Goal: Transaction & Acquisition: Purchase product/service

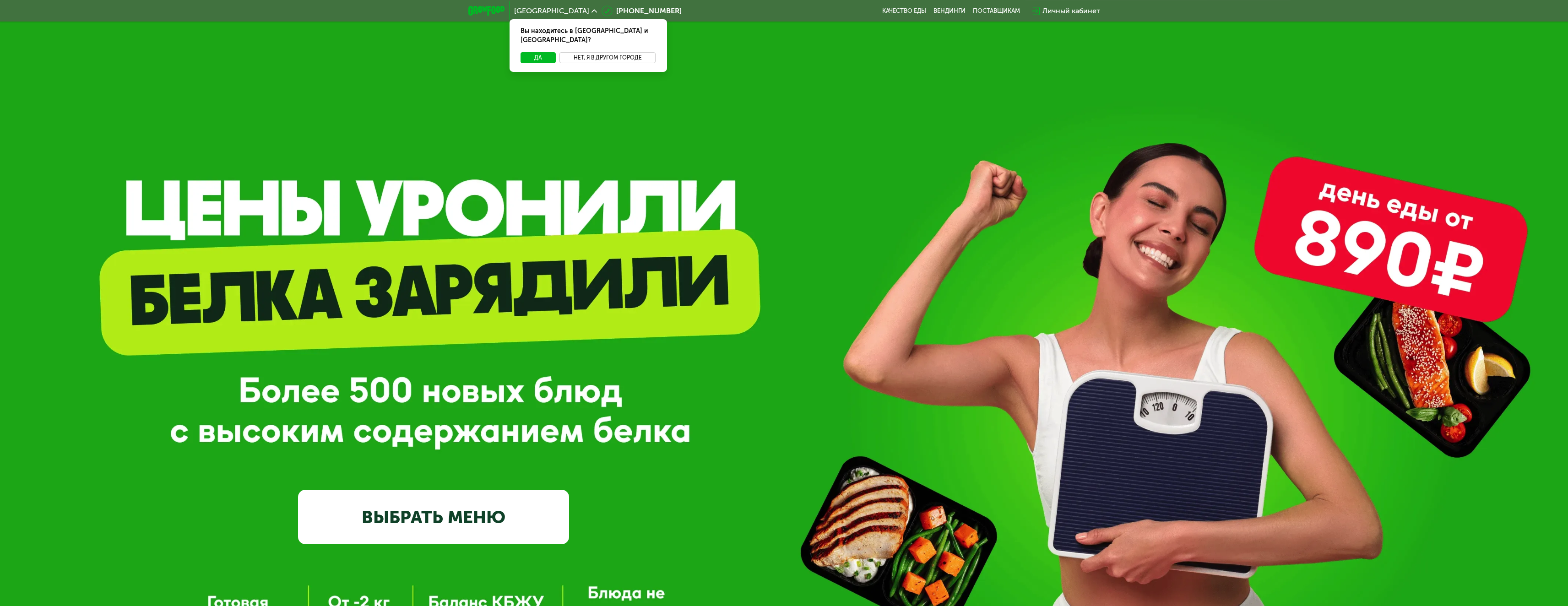
click at [591, 52] on button "Нет, я в другом городе" at bounding box center [608, 57] width 97 height 11
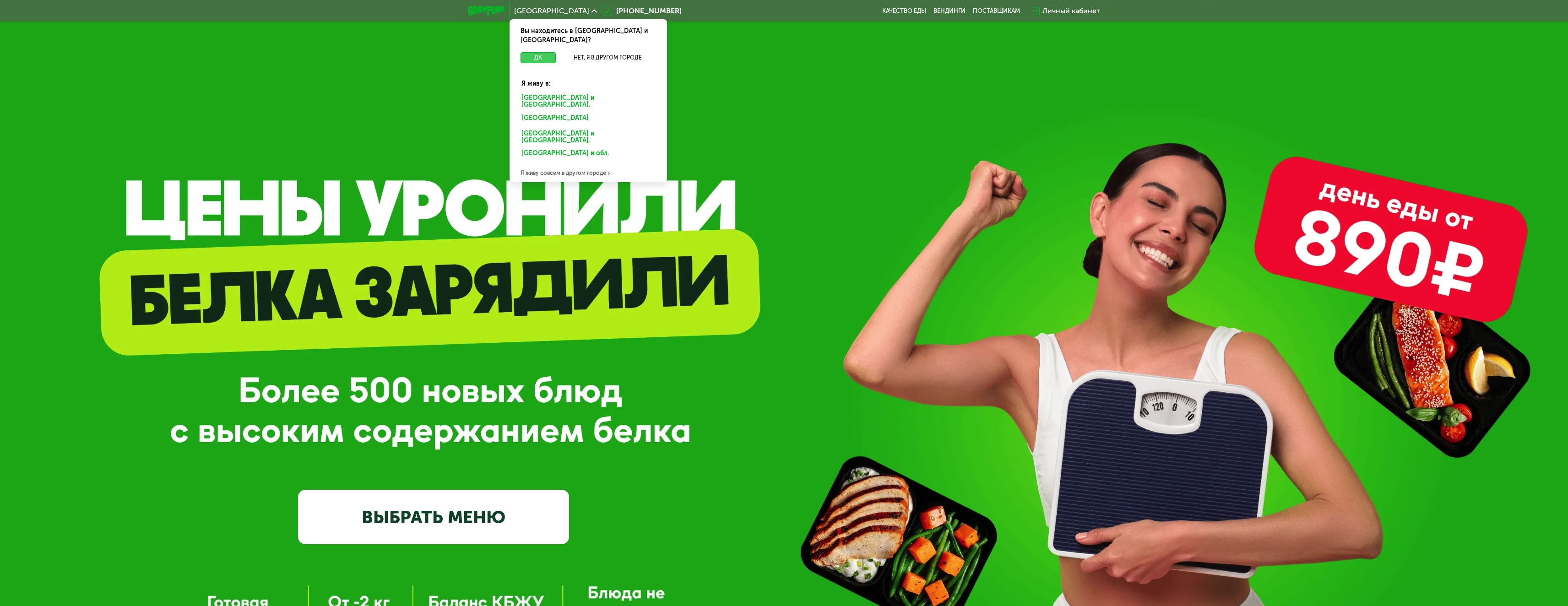
click at [542, 53] on button "Да" at bounding box center [538, 57] width 35 height 11
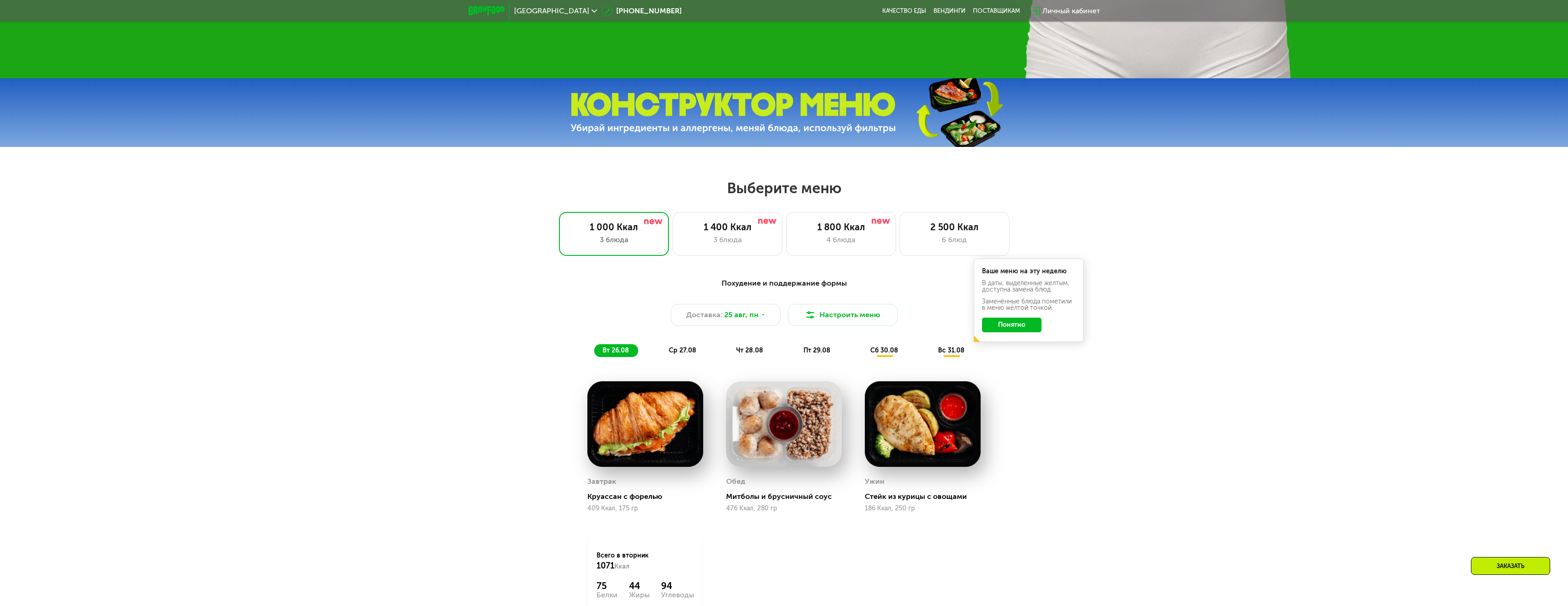
scroll to position [687, 0]
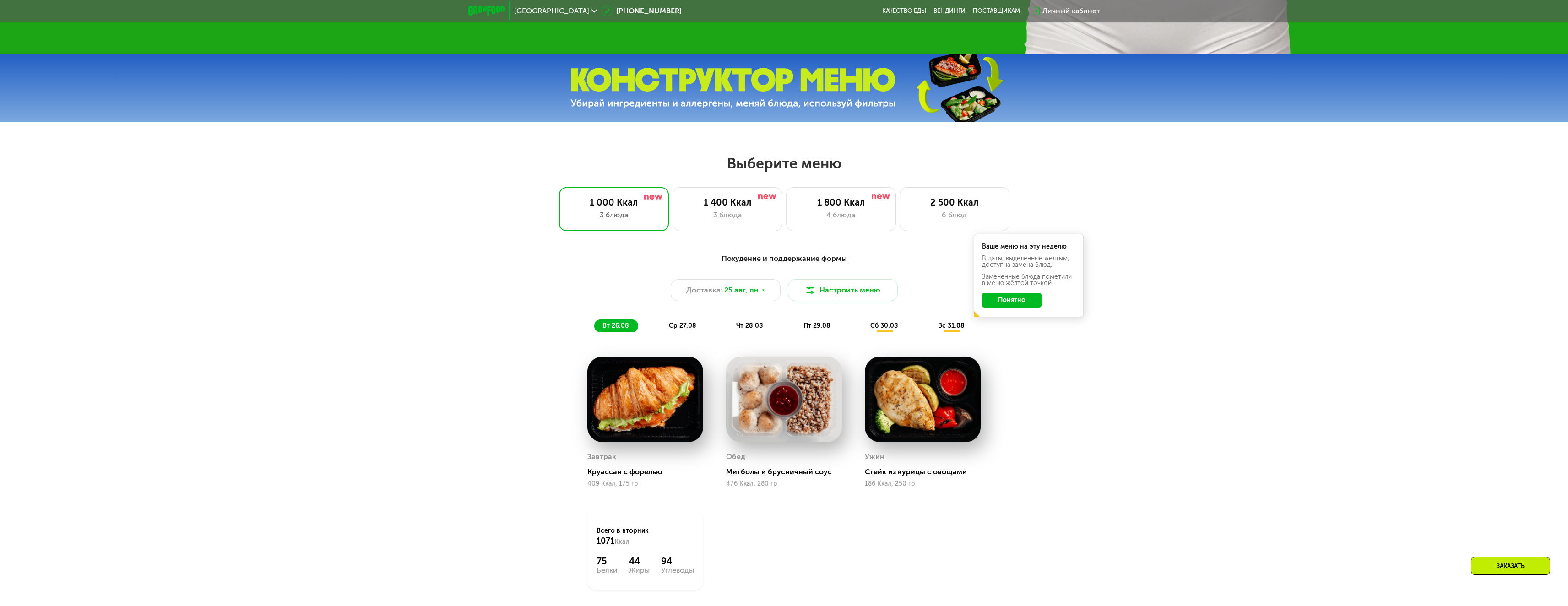
click at [992, 301] on button "Понятно" at bounding box center [1011, 300] width 59 height 15
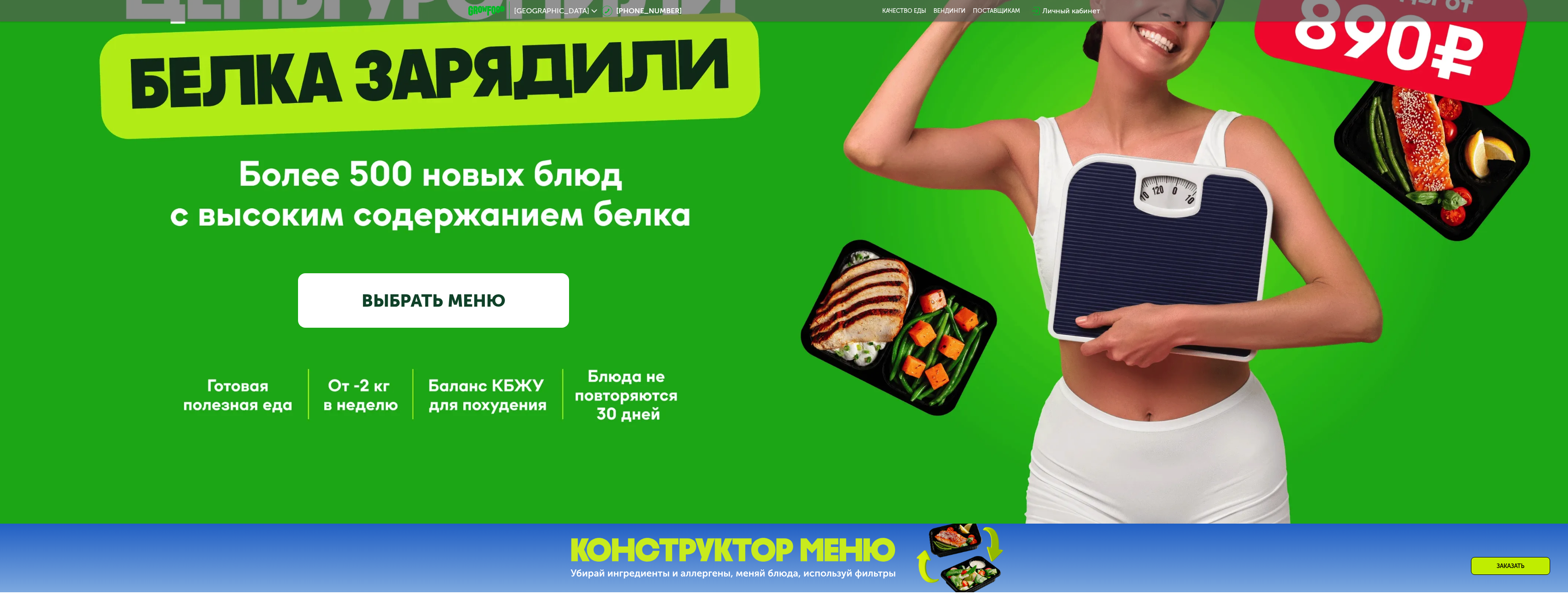
scroll to position [183, 0]
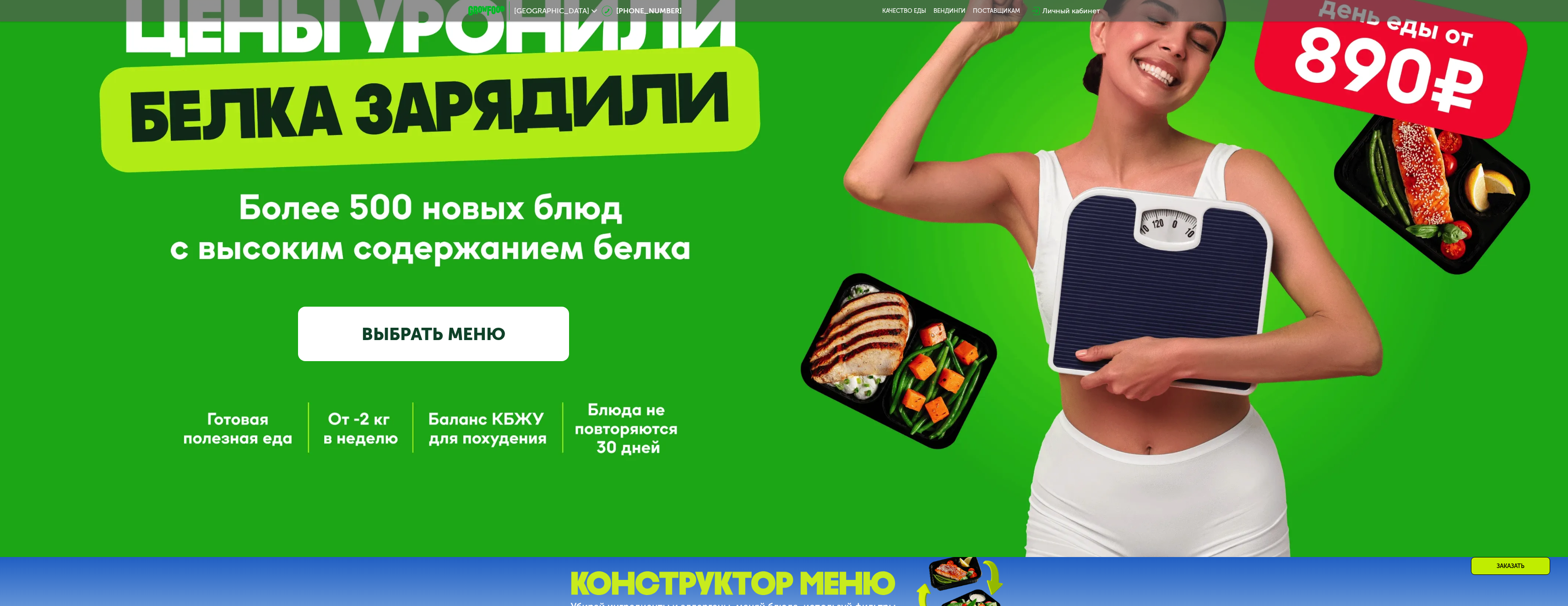
click at [534, 1] on div "Москва [PHONE_NUMBER] Качество еды [PERSON_NAME] поставщикам Личный кабинет" at bounding box center [784, 10] width 641 height 20
click at [536, 7] on span "[GEOGRAPHIC_DATA]" at bounding box center [551, 11] width 75 height 7
click at [589, 53] on button "Нет, я в другом городе" at bounding box center [608, 57] width 97 height 11
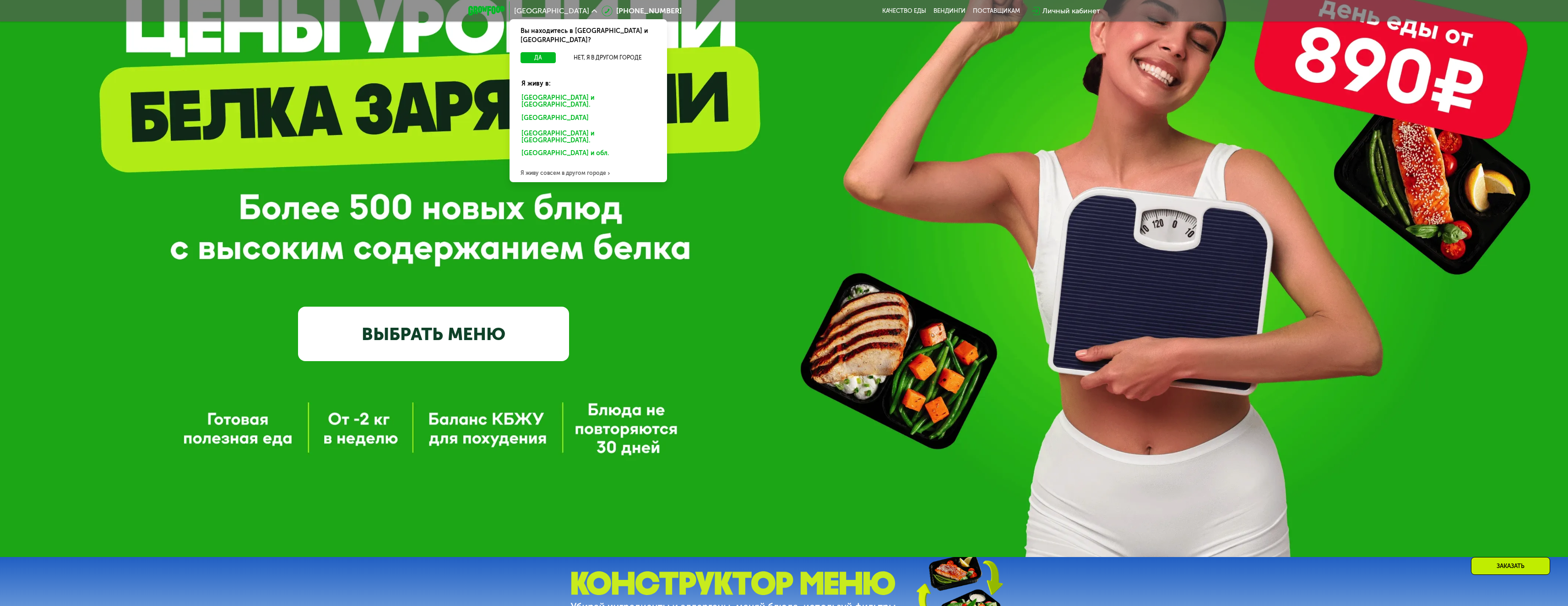
click at [898, 201] on div "GrowFood — доставка правильного питания ВЫБРАТЬ МЕНЮ" at bounding box center [784, 214] width 1568 height 294
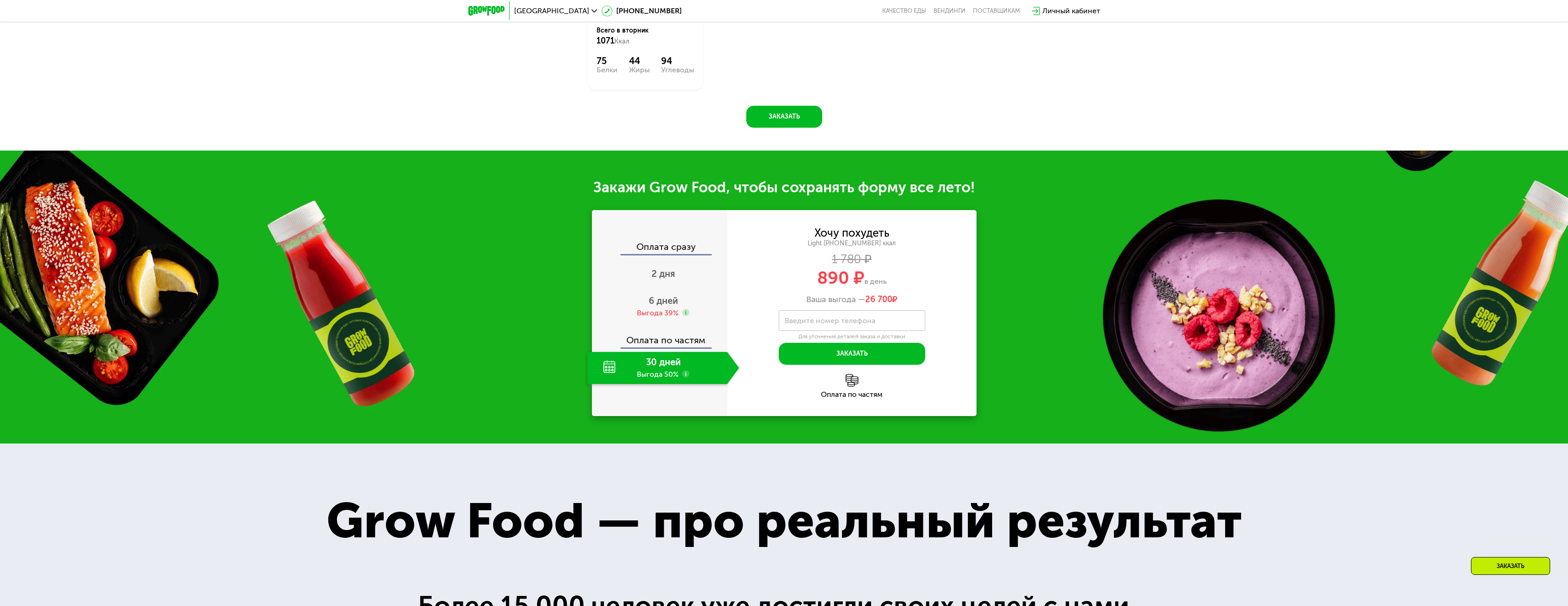
scroll to position [1191, 0]
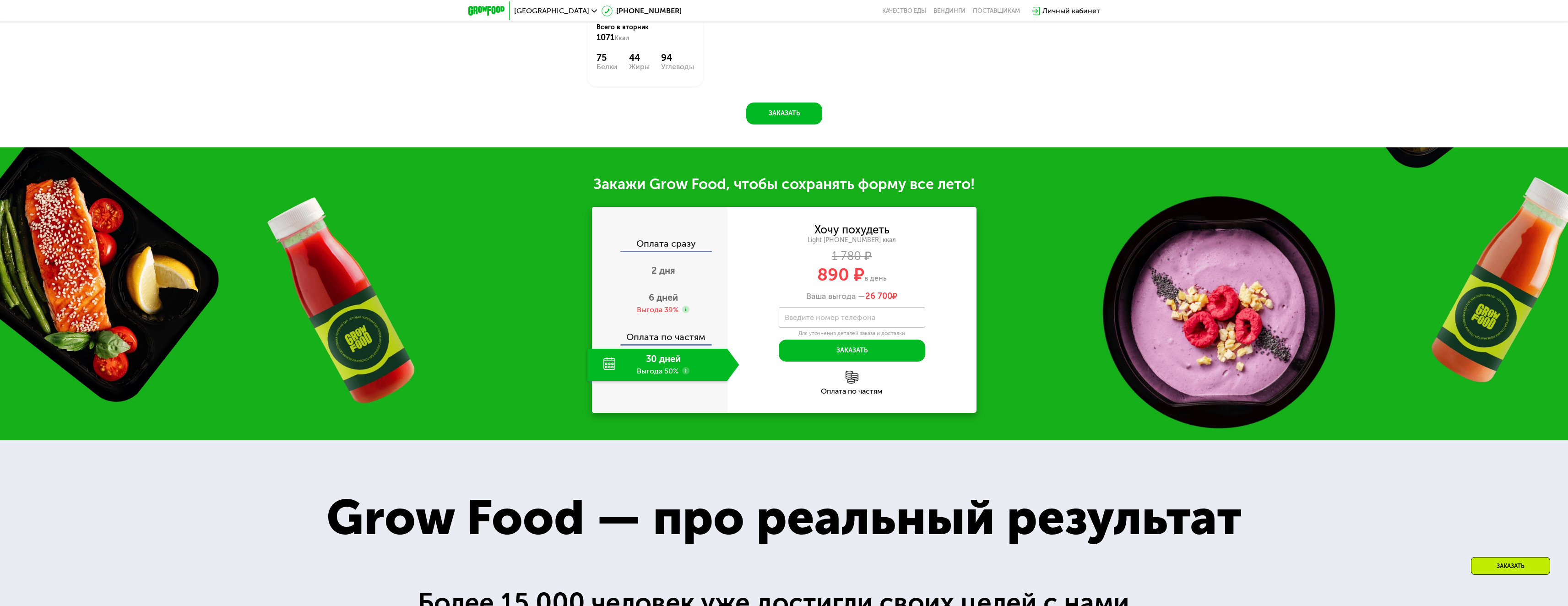
click at [661, 344] on div "Оплата по частям" at bounding box center [660, 334] width 134 height 21
click at [661, 370] on div "30 дней Выгода 50%" at bounding box center [657, 365] width 140 height 32
click at [668, 290] on div "6 дней Выгода 39%" at bounding box center [657, 303] width 140 height 32
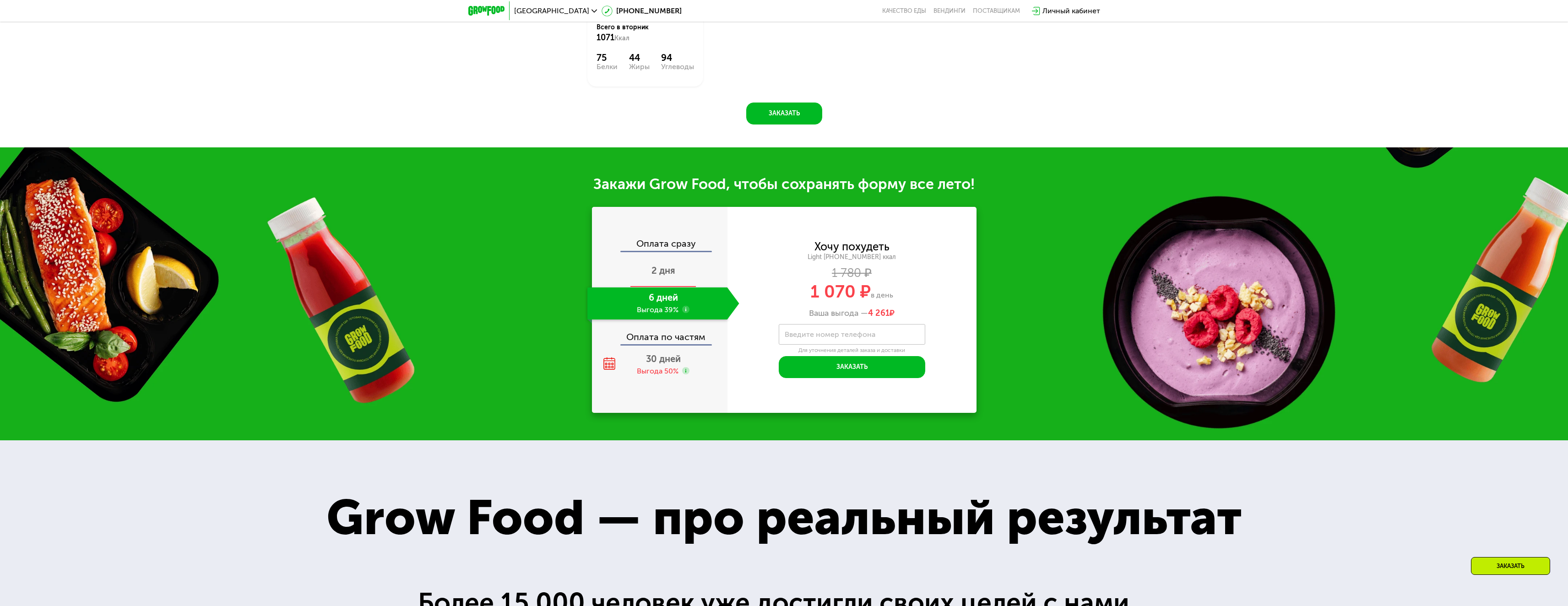
click at [664, 274] on span "2 дня" at bounding box center [663, 271] width 24 height 11
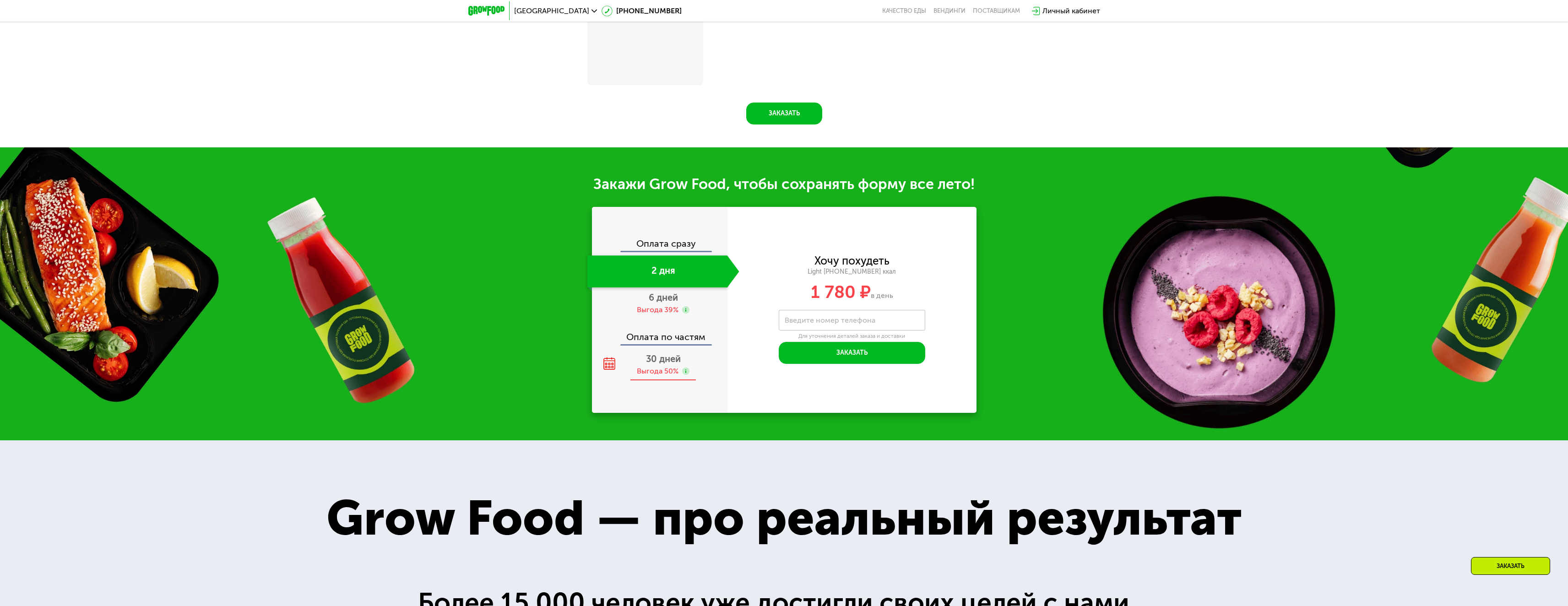
click at [663, 373] on div "Выгода 50%" at bounding box center [658, 371] width 42 height 10
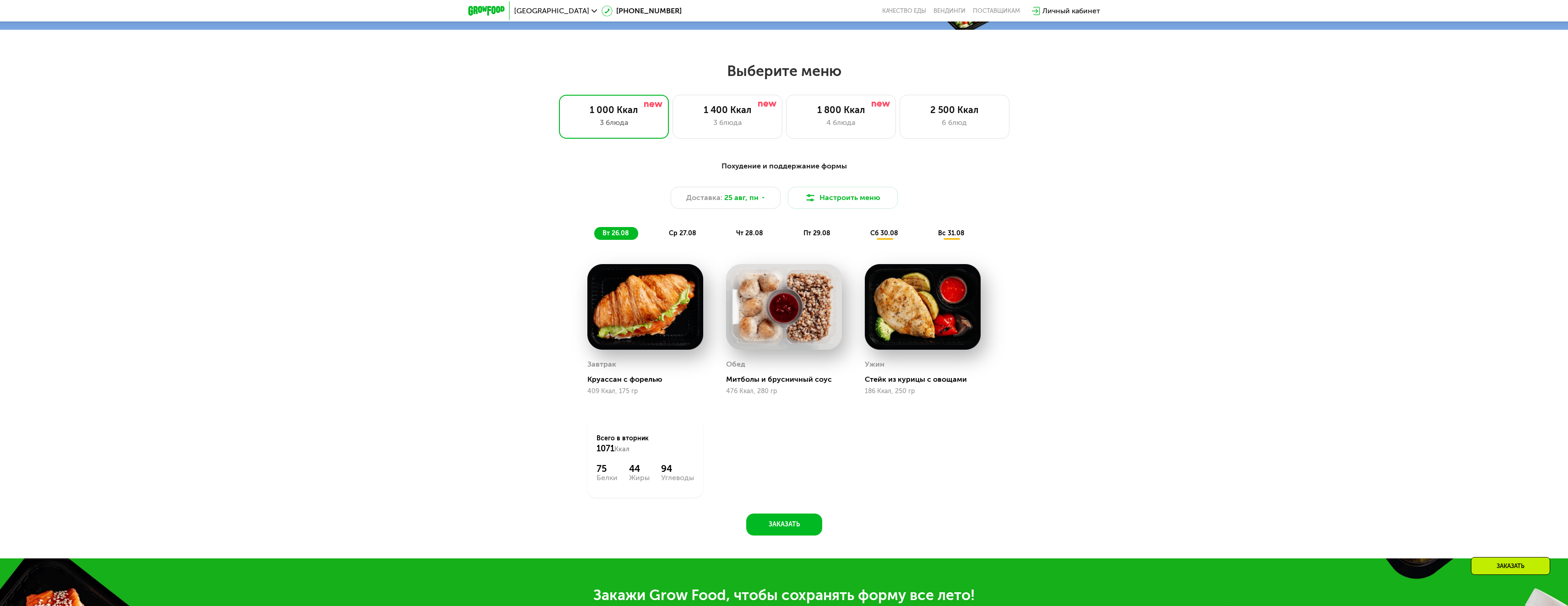
scroll to position [733, 0]
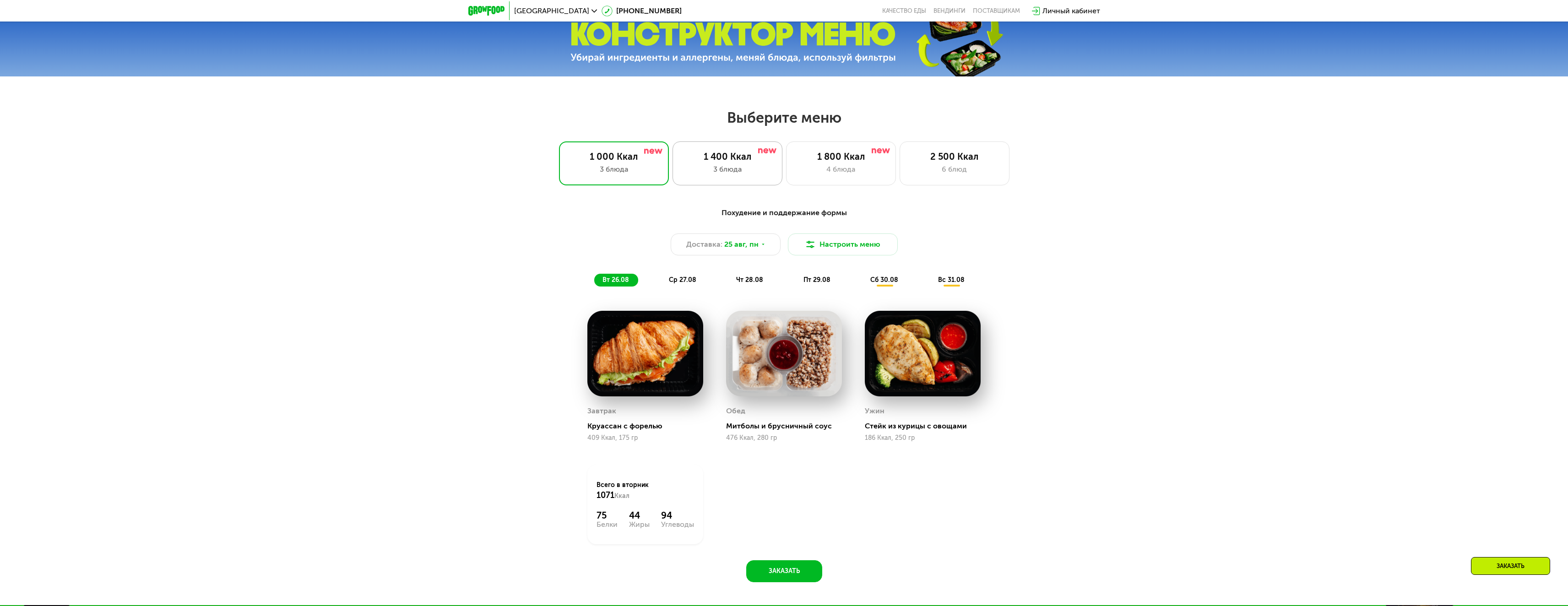
click at [786, 166] on div "1 400 Ккал 3 блюда" at bounding box center [841, 163] width 110 height 44
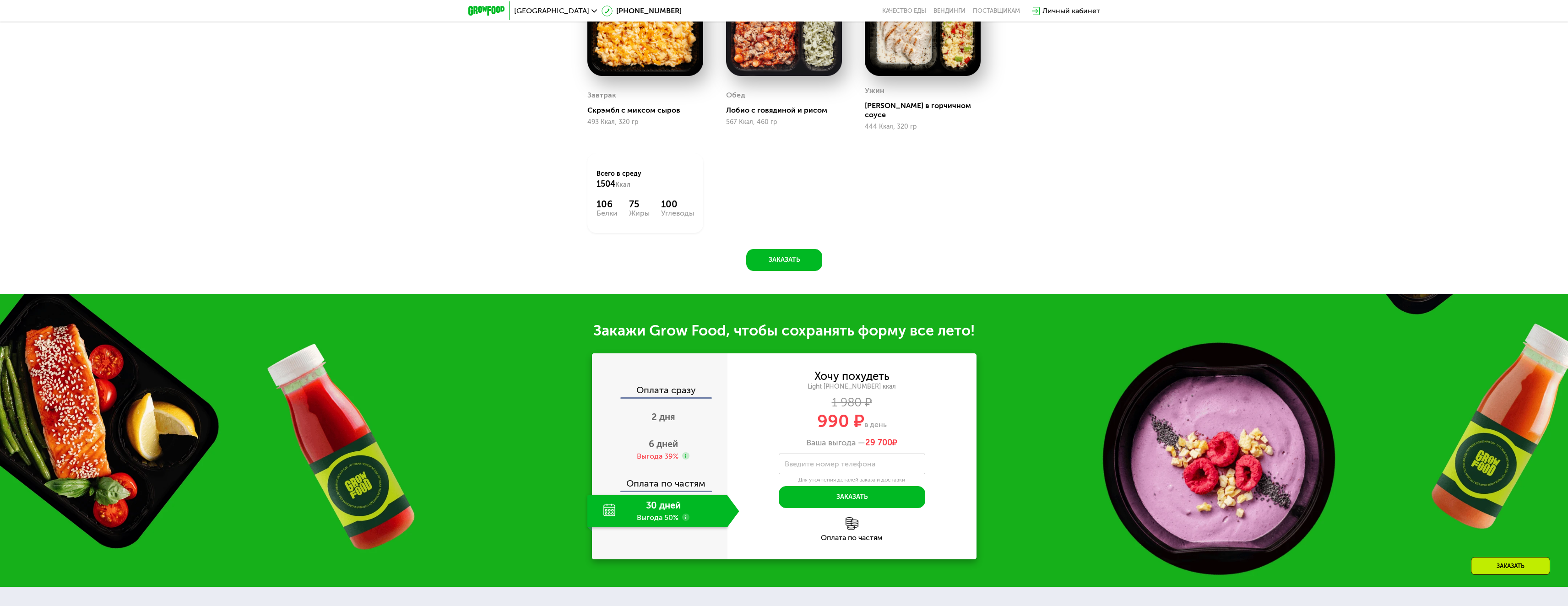
scroll to position [824, 0]
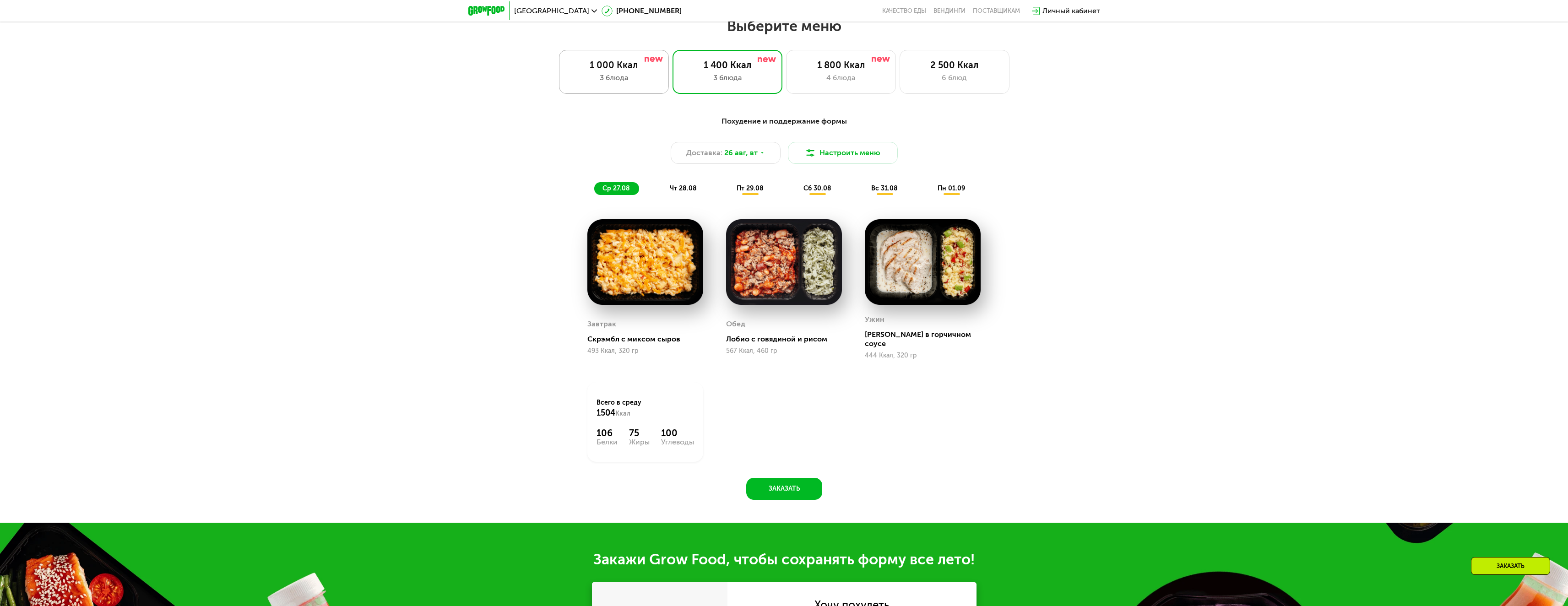
click at [642, 83] on div "3 блюда" at bounding box center [614, 78] width 90 height 11
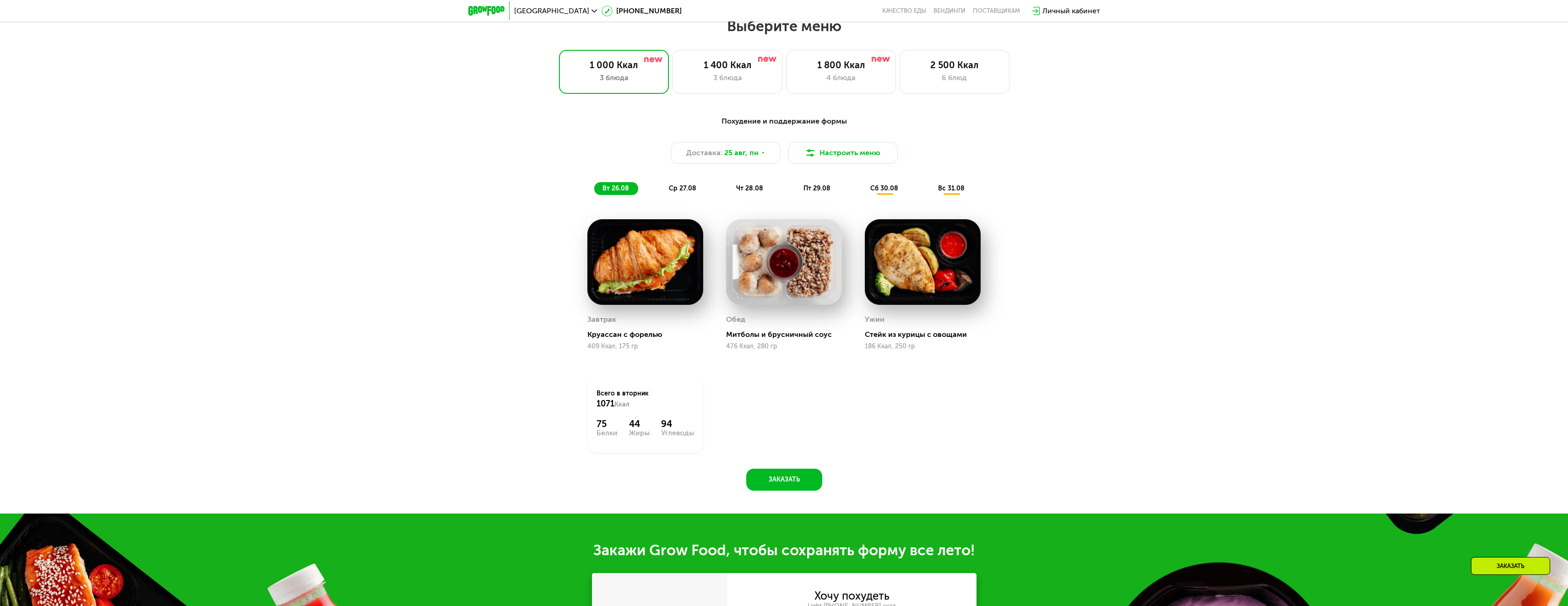
click at [728, 187] on div "ср 27.08" at bounding box center [750, 188] width 45 height 13
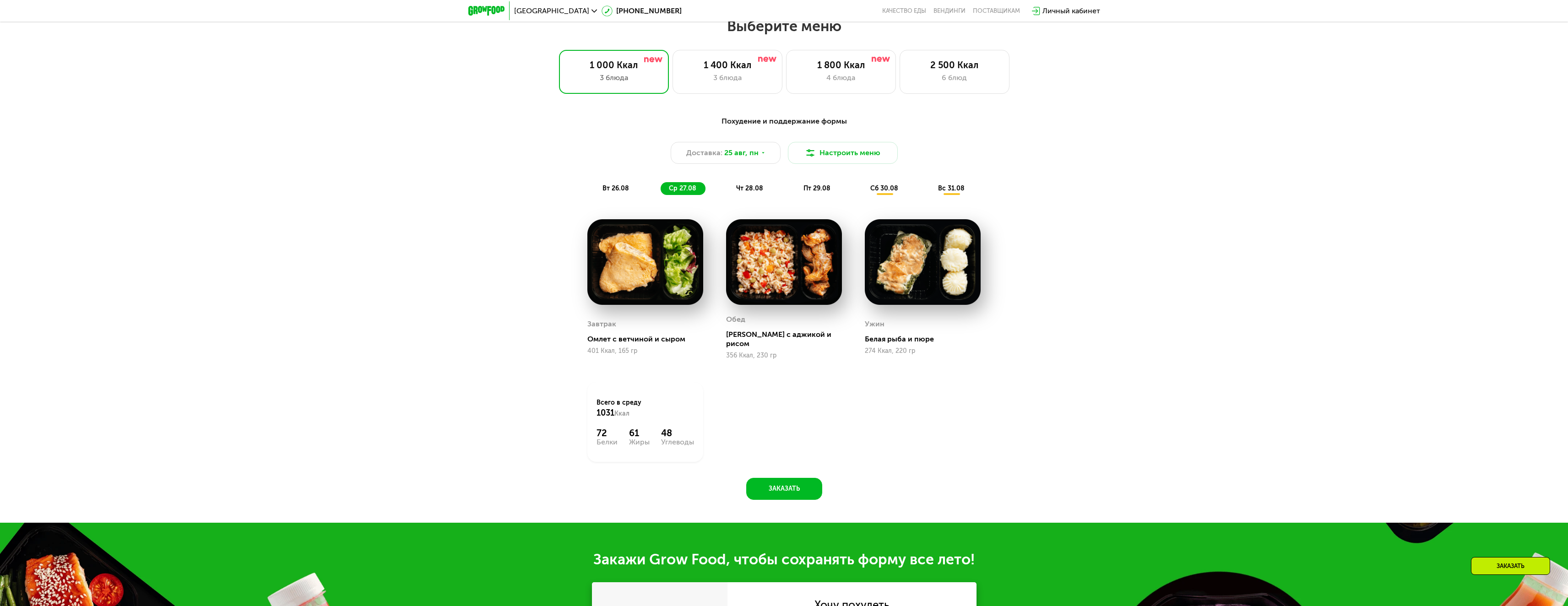
click at [627, 191] on span "вт 26.08" at bounding box center [615, 188] width 26 height 8
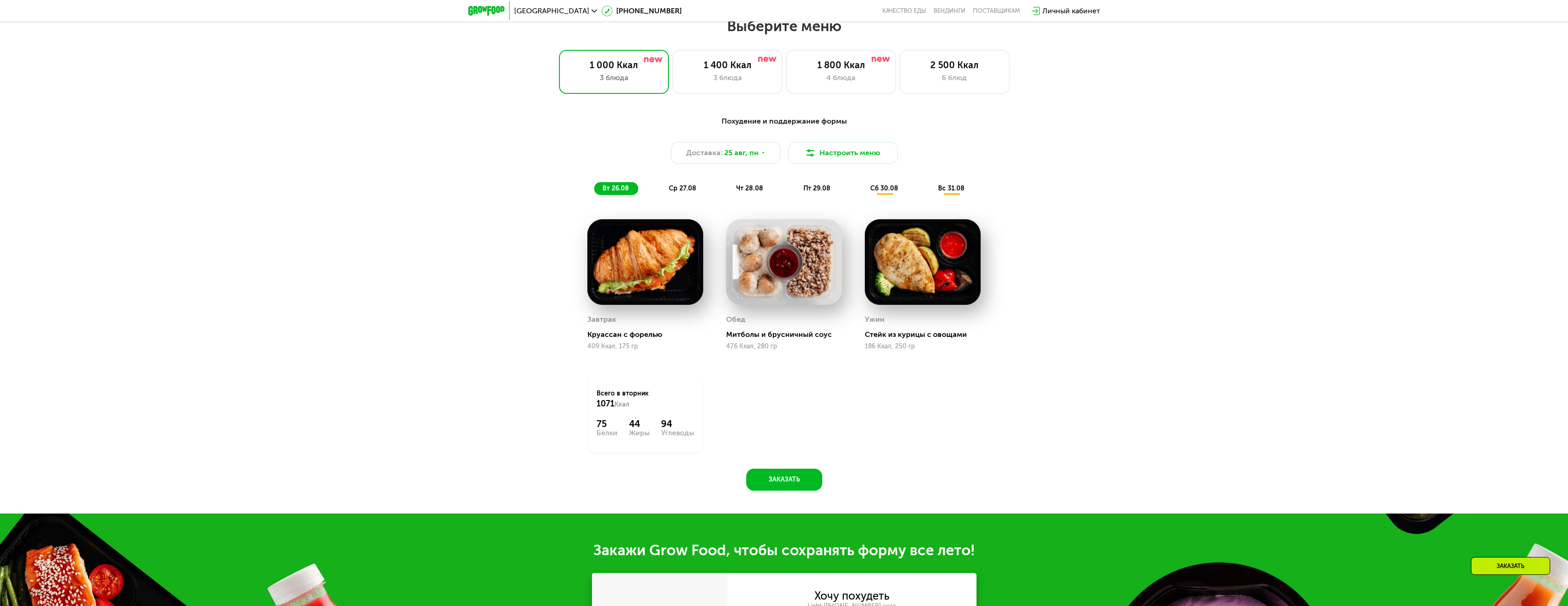
click at [685, 193] on span "ср 27.08" at bounding box center [682, 188] width 28 height 8
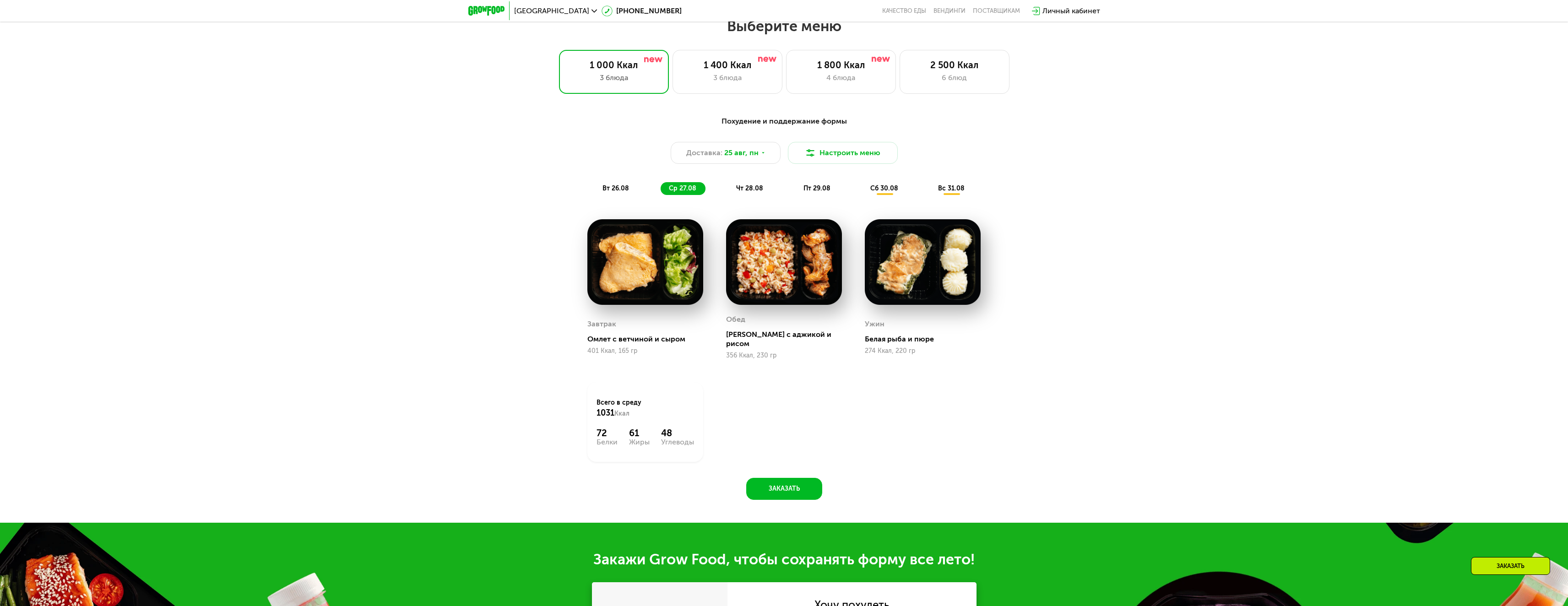
click at [661, 191] on div "вт 26.08" at bounding box center [683, 188] width 45 height 13
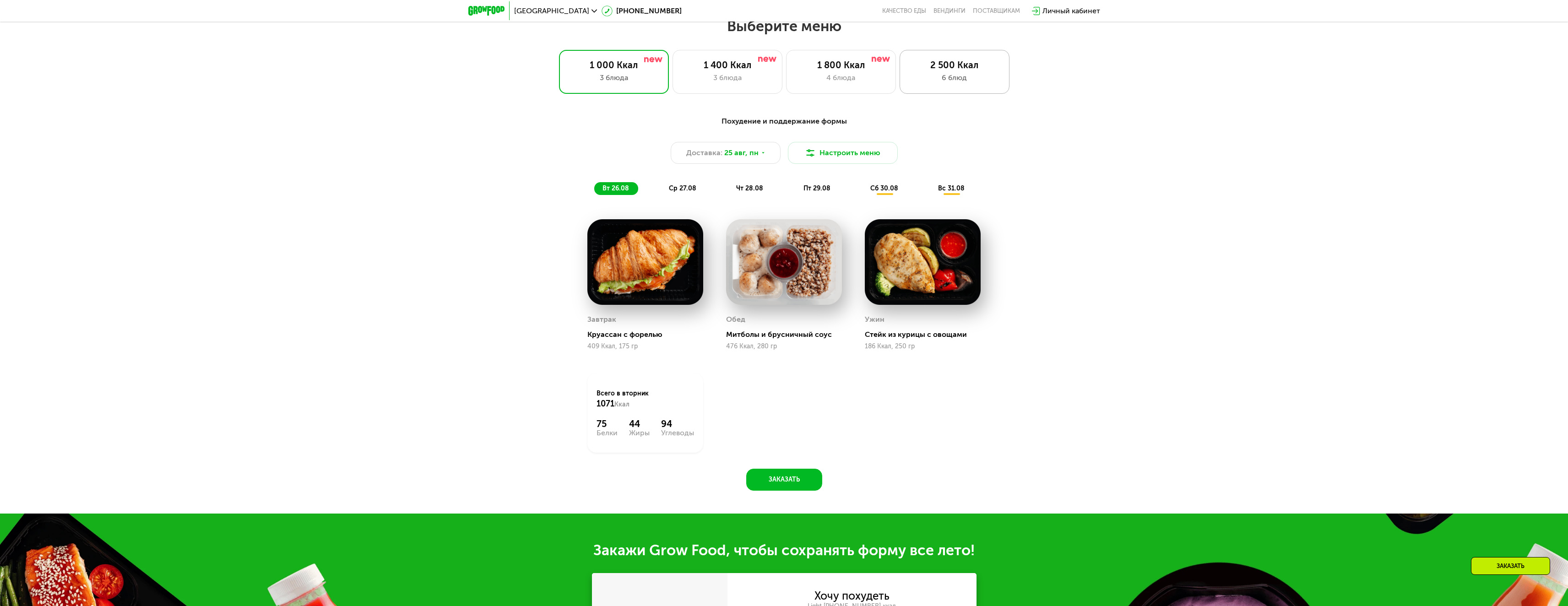
click at [981, 76] on div "6 блюд" at bounding box center [954, 78] width 90 height 11
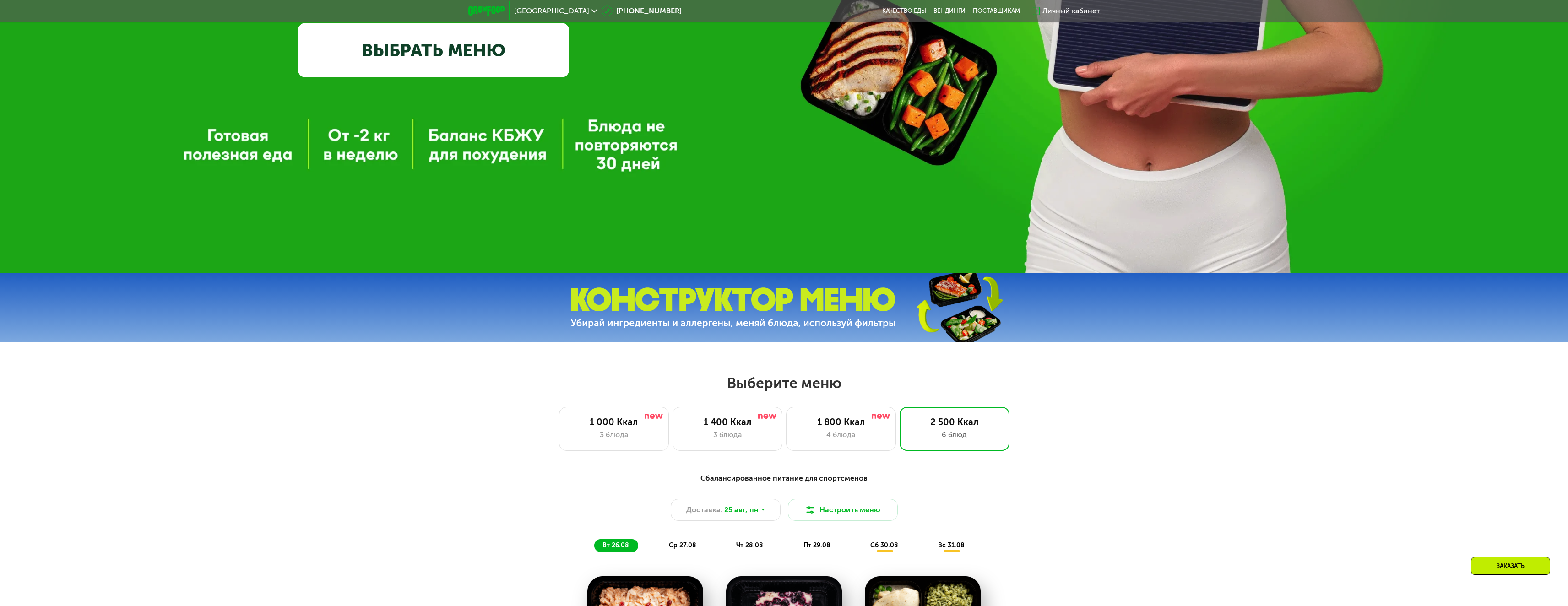
scroll to position [641, 0]
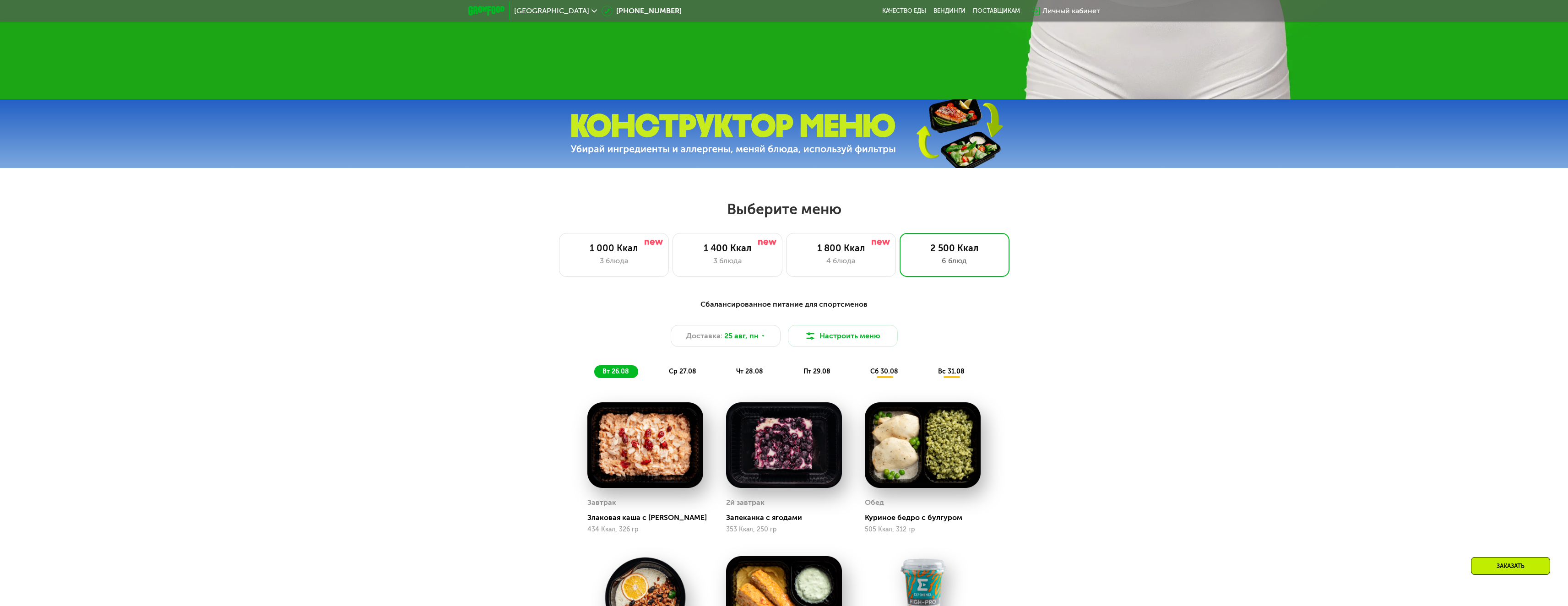
click at [674, 382] on div "Сбалансированное питание для спортсменов Доставка: [DATE] Настроить меню вт 26.…" at bounding box center [784, 339] width 553 height 91
click at [689, 373] on span "ср 27.08" at bounding box center [682, 371] width 28 height 8
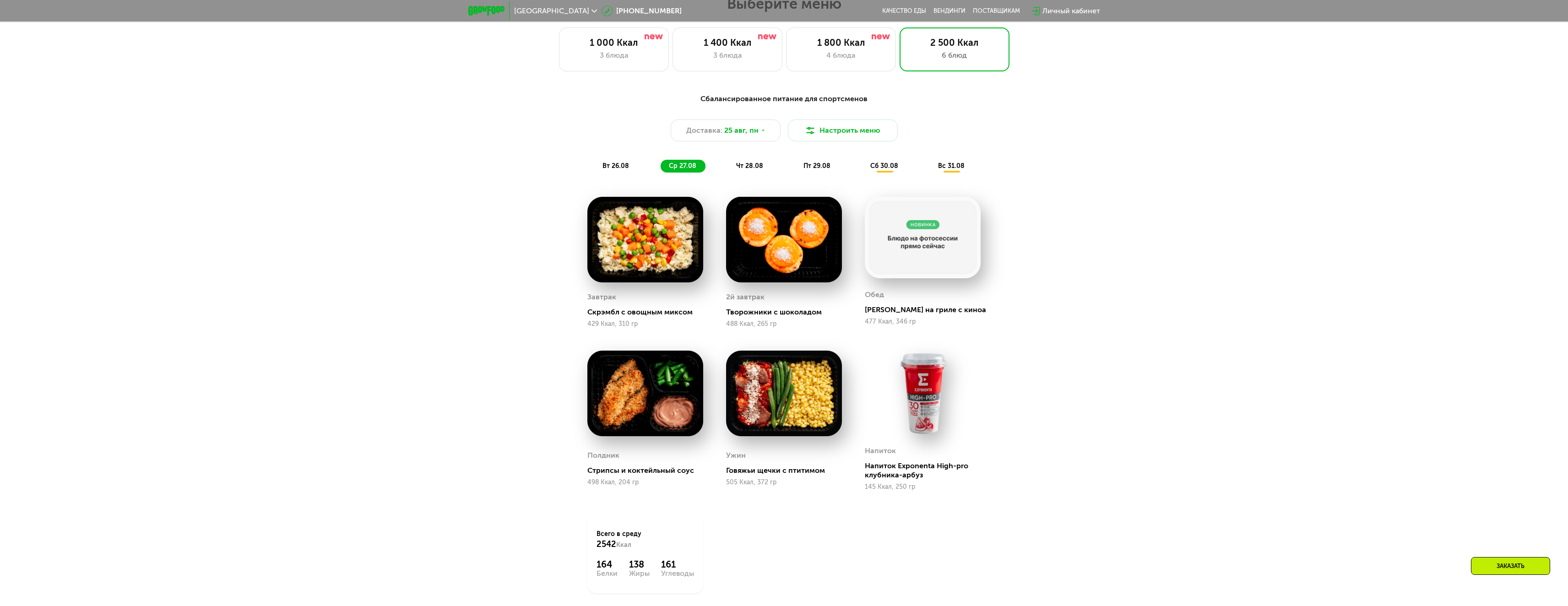
scroll to position [870, 0]
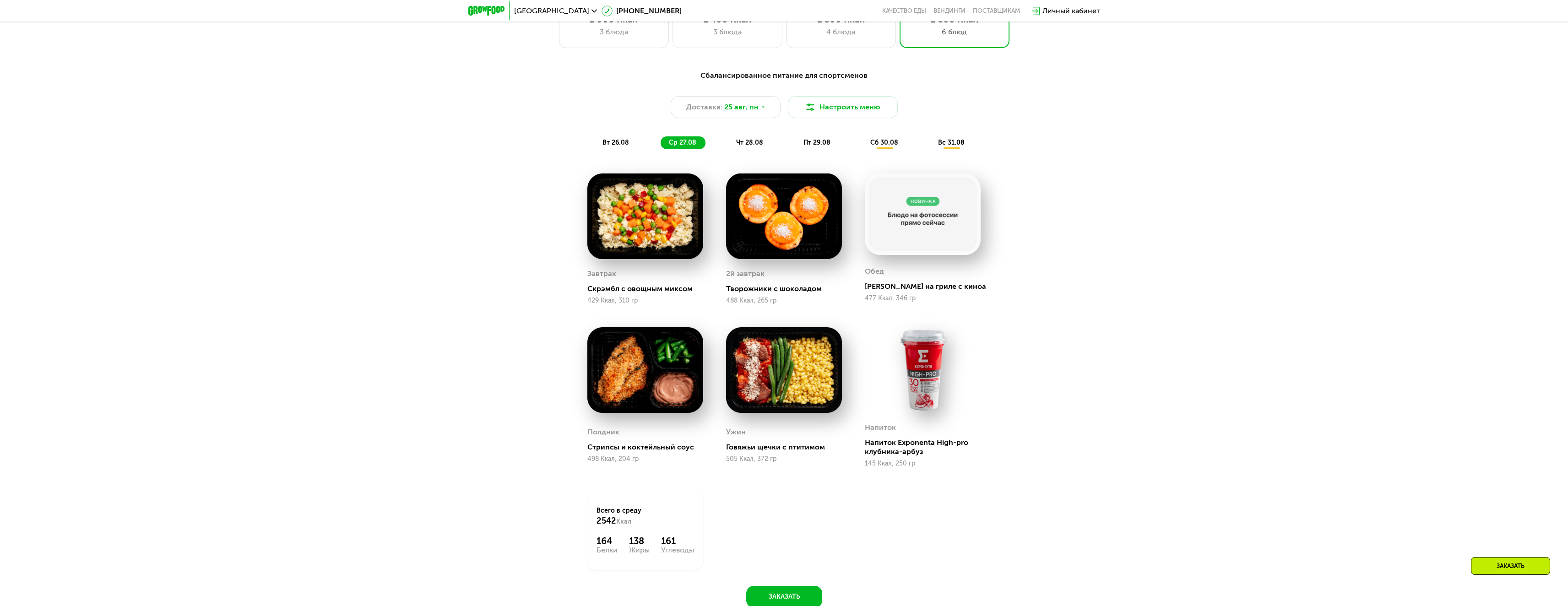
click at [756, 145] on span "чт 28.08" at bounding box center [749, 142] width 27 height 8
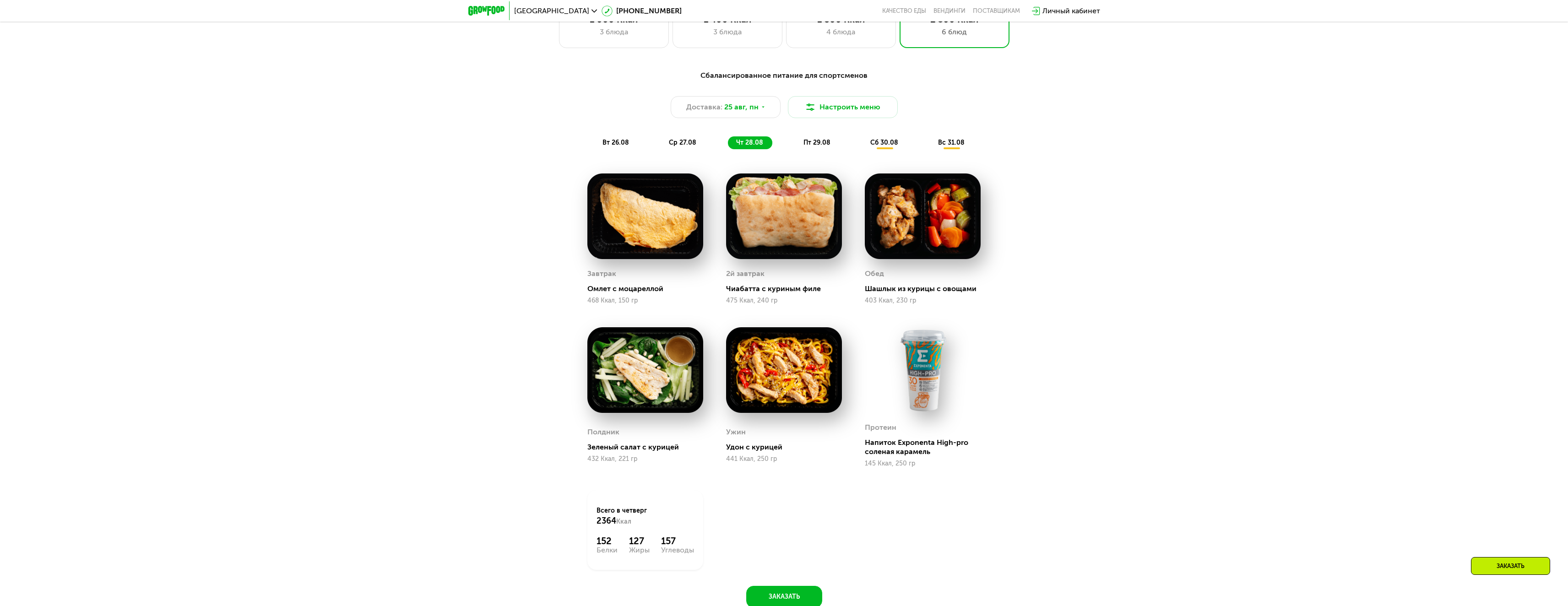
click at [862, 140] on div "пт 29.08" at bounding box center [885, 142] width 45 height 13
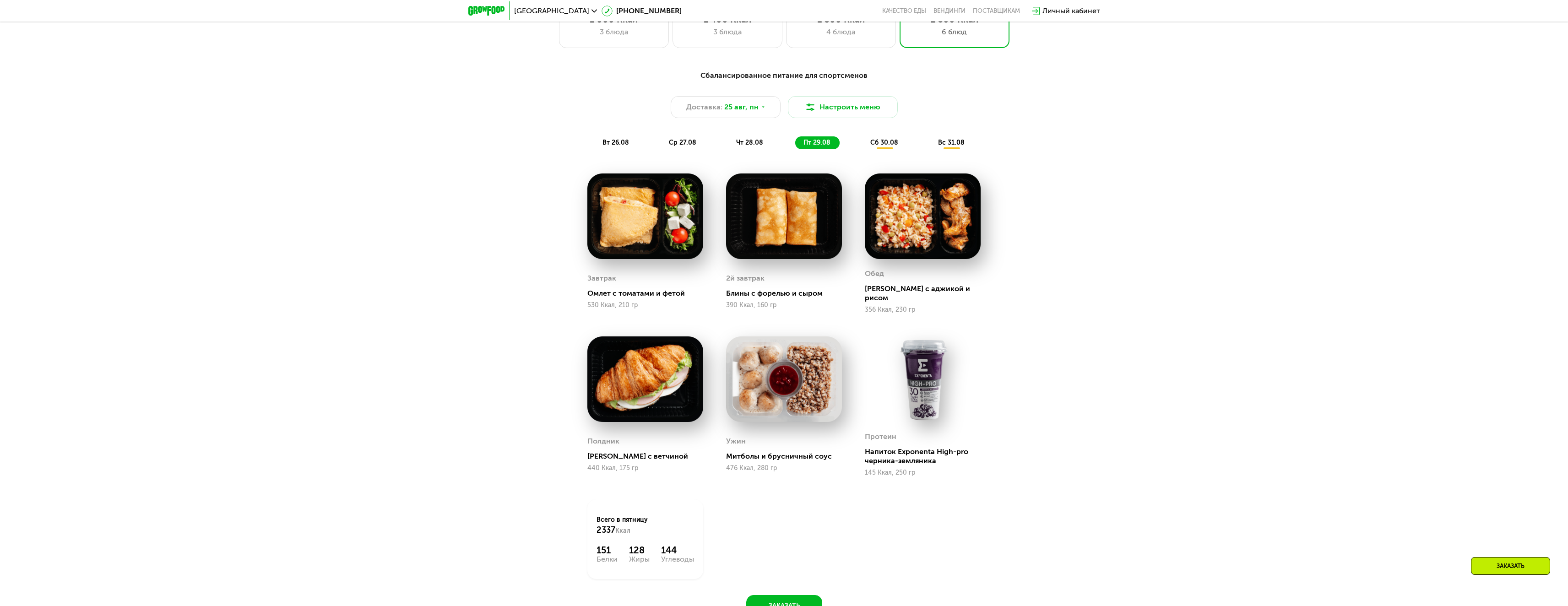
click at [867, 139] on div "Сбалансированное питание для спортсменов Доставка: [DATE] Настроить меню вт 26.…" at bounding box center [784, 110] width 542 height 79
click at [879, 146] on span "сб 30.08" at bounding box center [885, 142] width 28 height 8
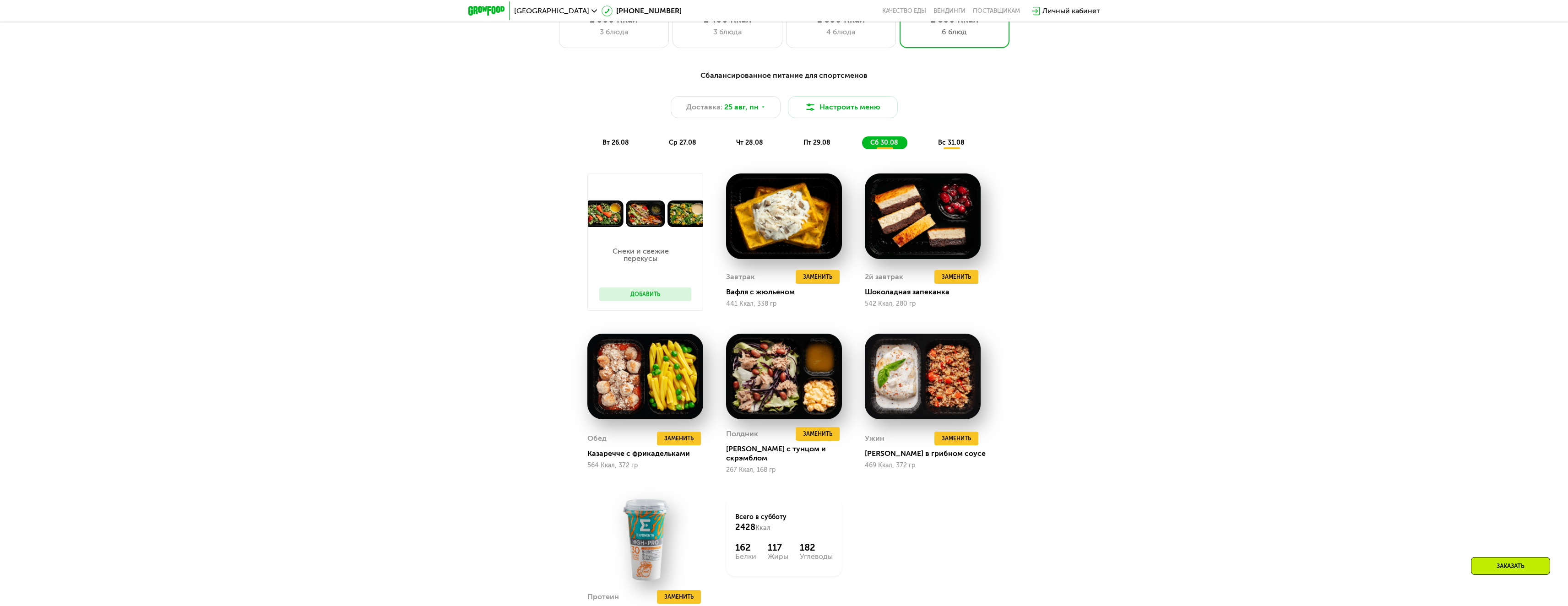
click at [949, 145] on span "вс 31.08" at bounding box center [951, 142] width 26 height 8
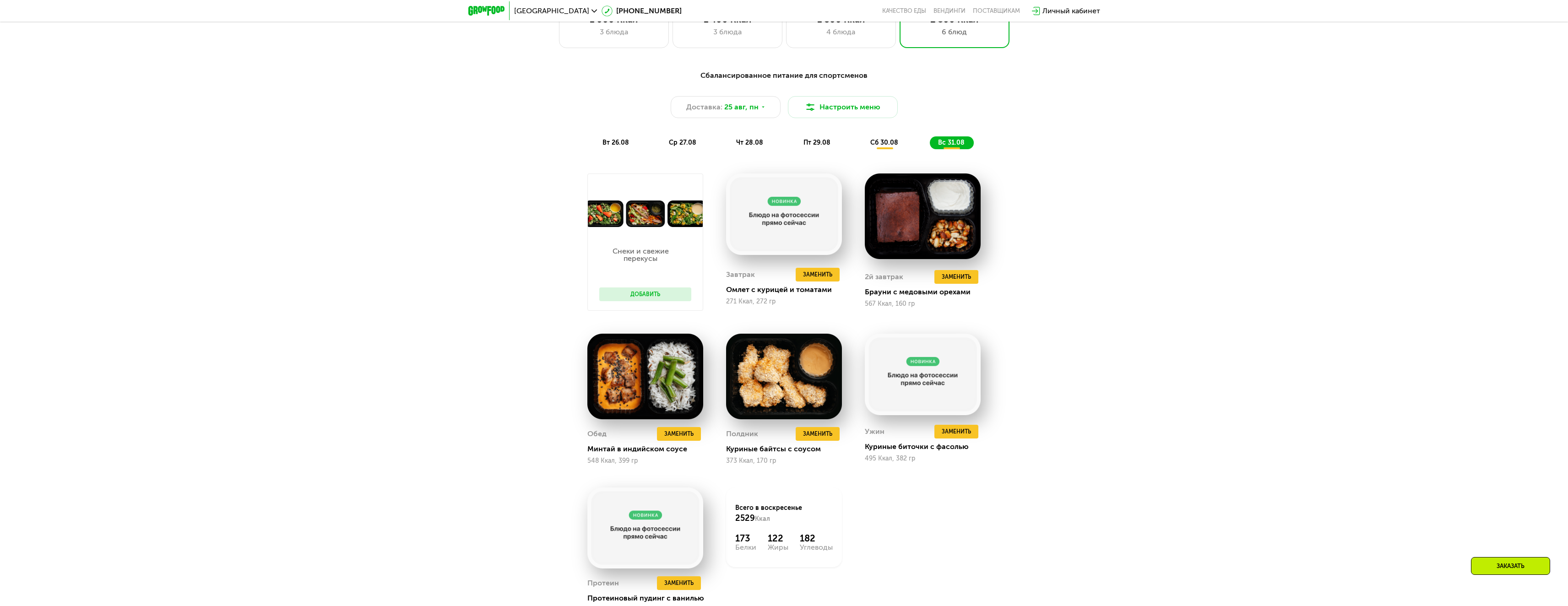
click at [930, 141] on div "сб 30.08" at bounding box center [952, 142] width 44 height 13
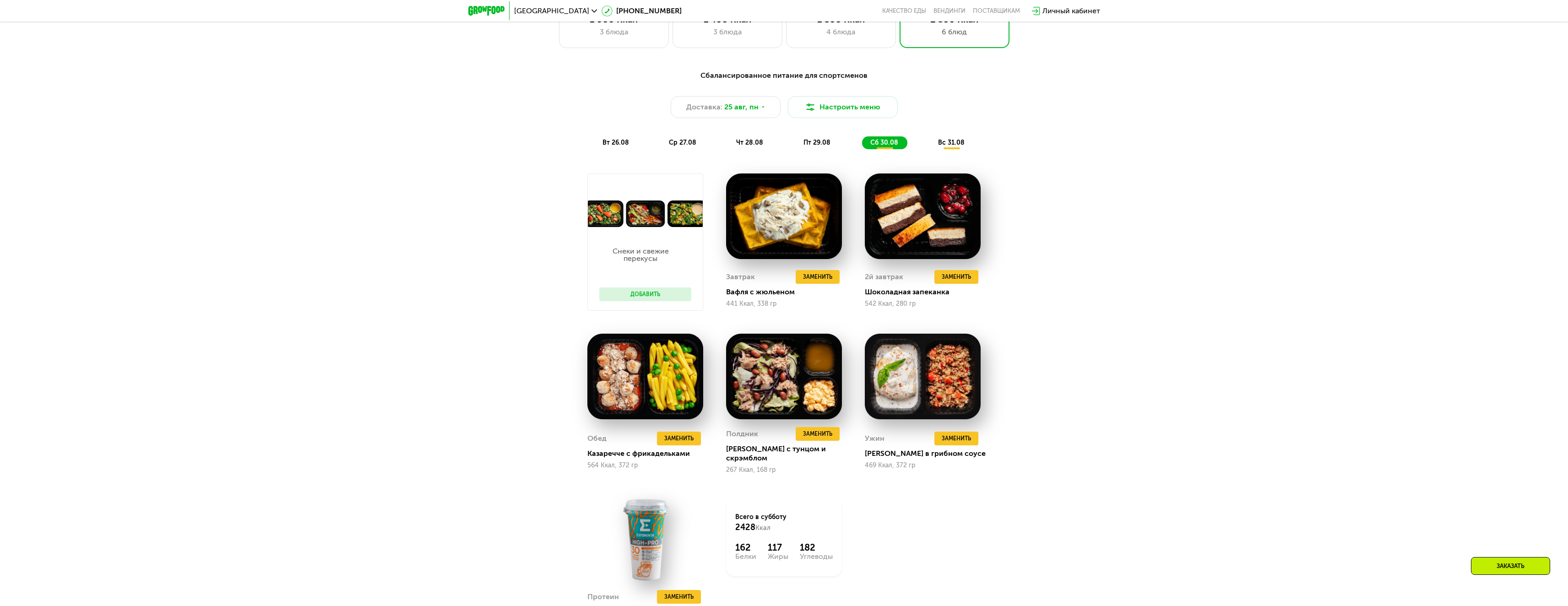
click at [862, 141] on div "пт 29.08" at bounding box center [885, 142] width 45 height 13
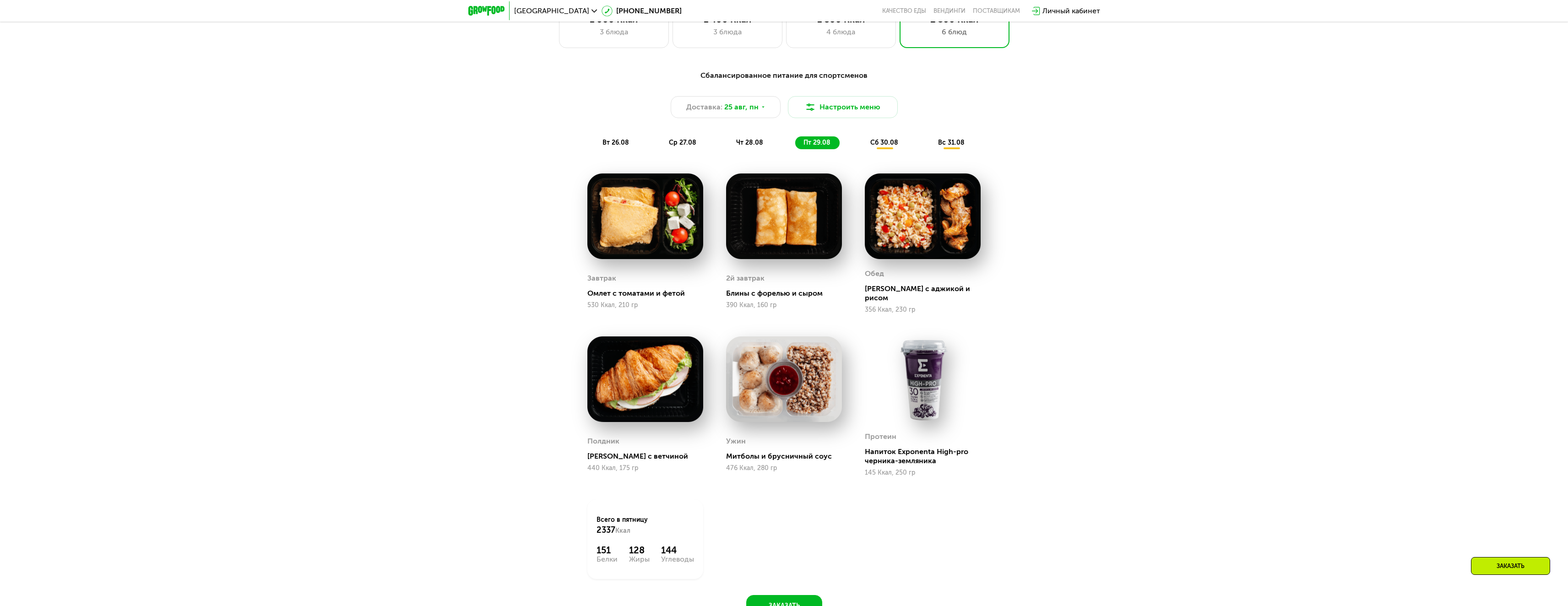
click at [754, 145] on span "чт 28.08" at bounding box center [749, 142] width 27 height 8
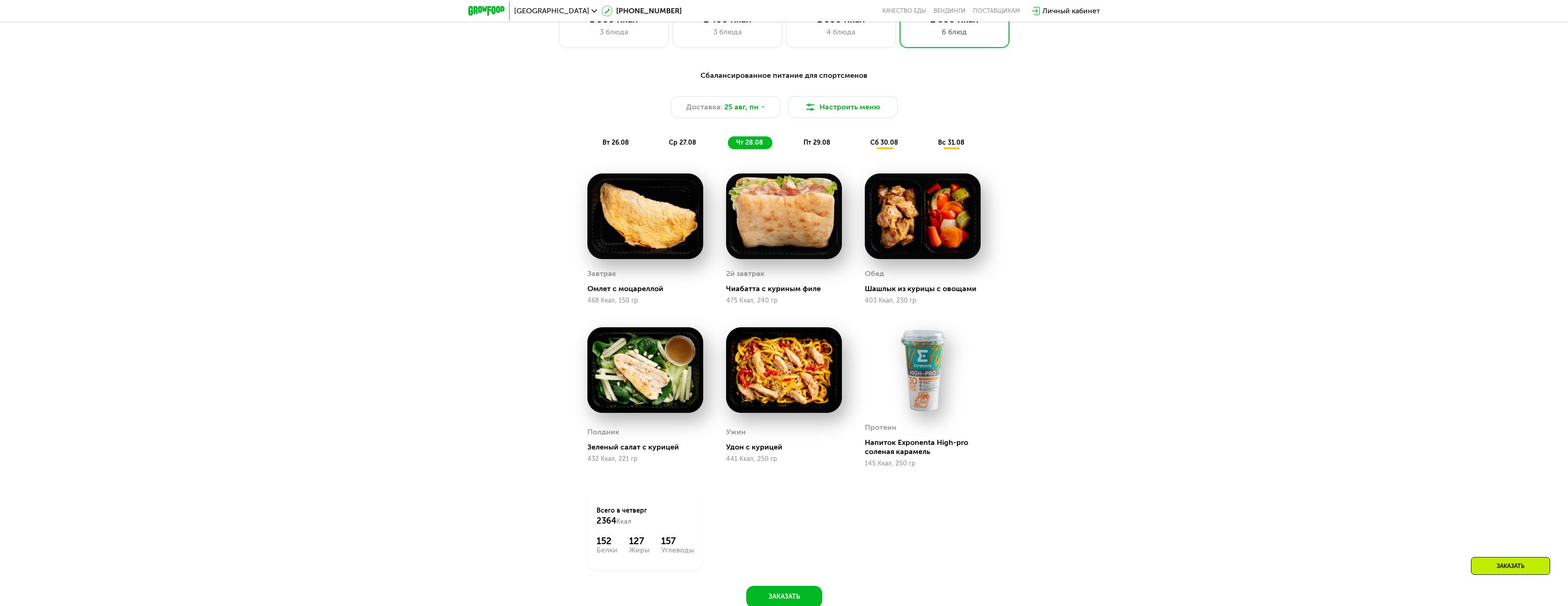
click at [691, 147] on span "ср 27.08" at bounding box center [682, 142] width 28 height 8
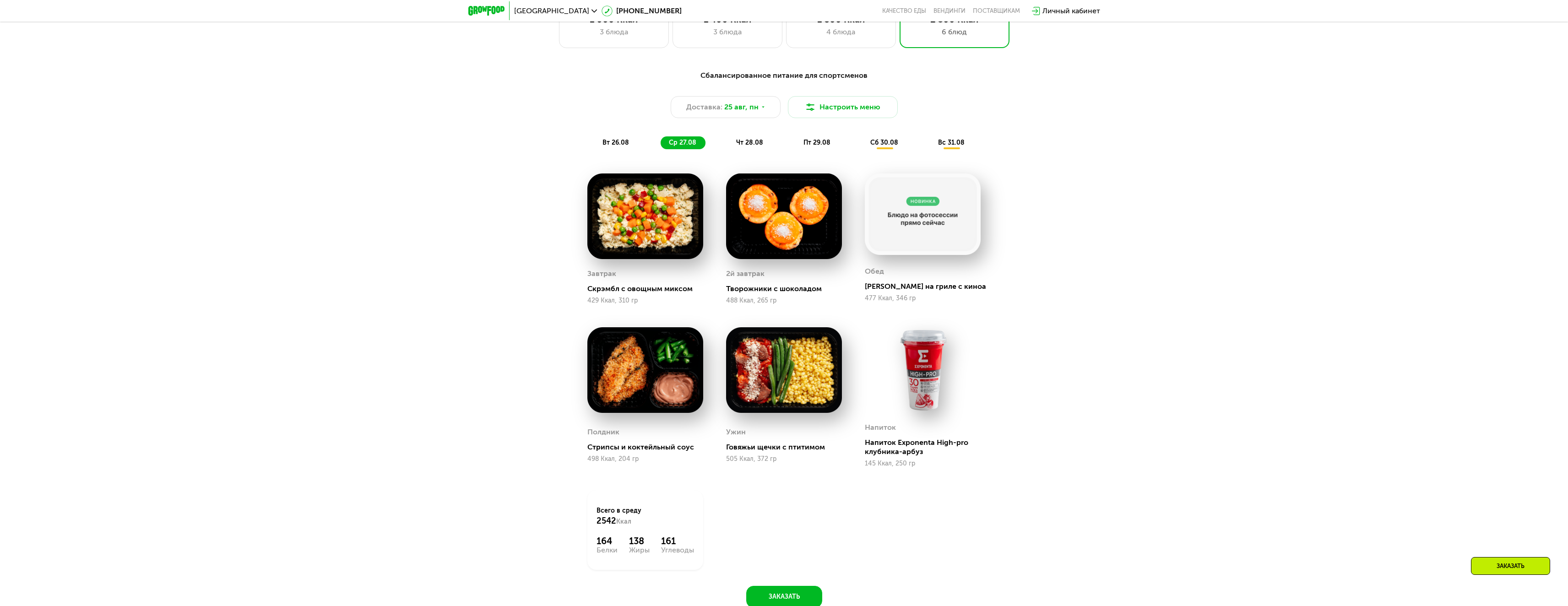
click at [646, 144] on div "вт 26.08 ср 27.08 чт 28.08 пт 29.08 сб 30.08 вс 31.08" at bounding box center [784, 142] width 380 height 13
click at [613, 143] on span "вт 26.08" at bounding box center [615, 142] width 26 height 8
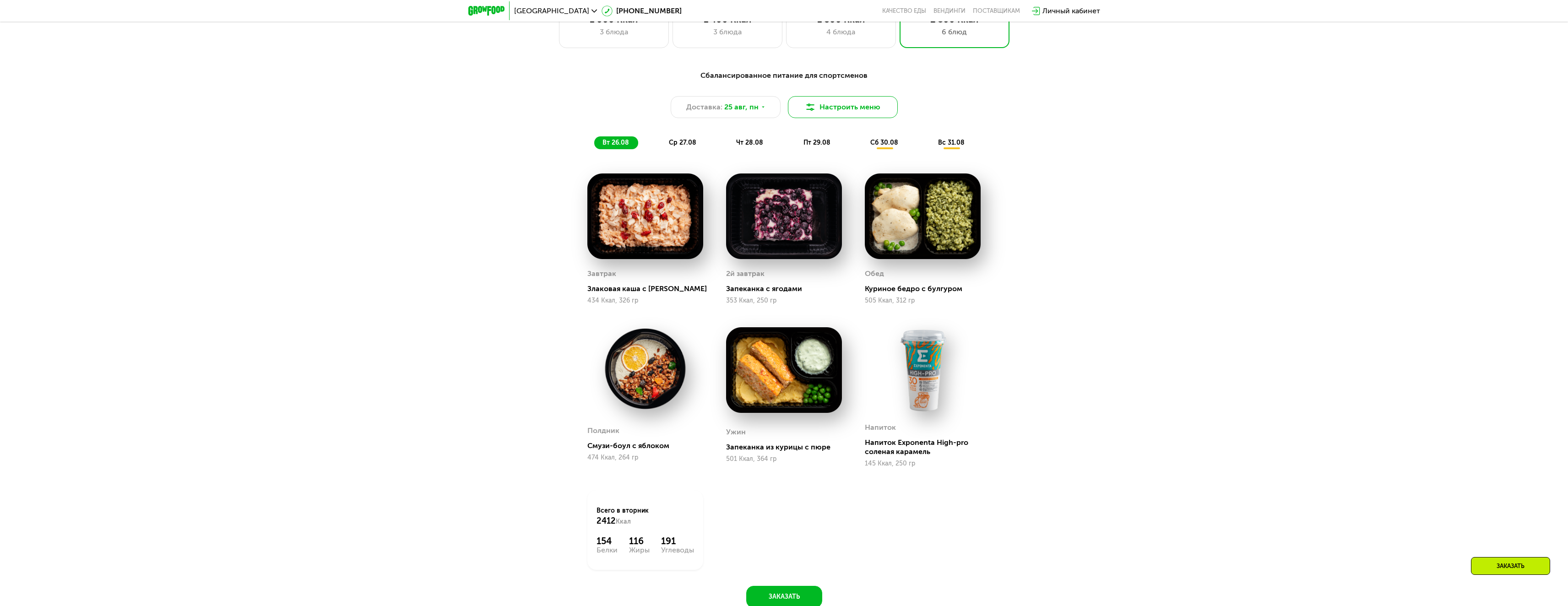
click at [858, 107] on button "Настроить меню" at bounding box center [843, 107] width 110 height 22
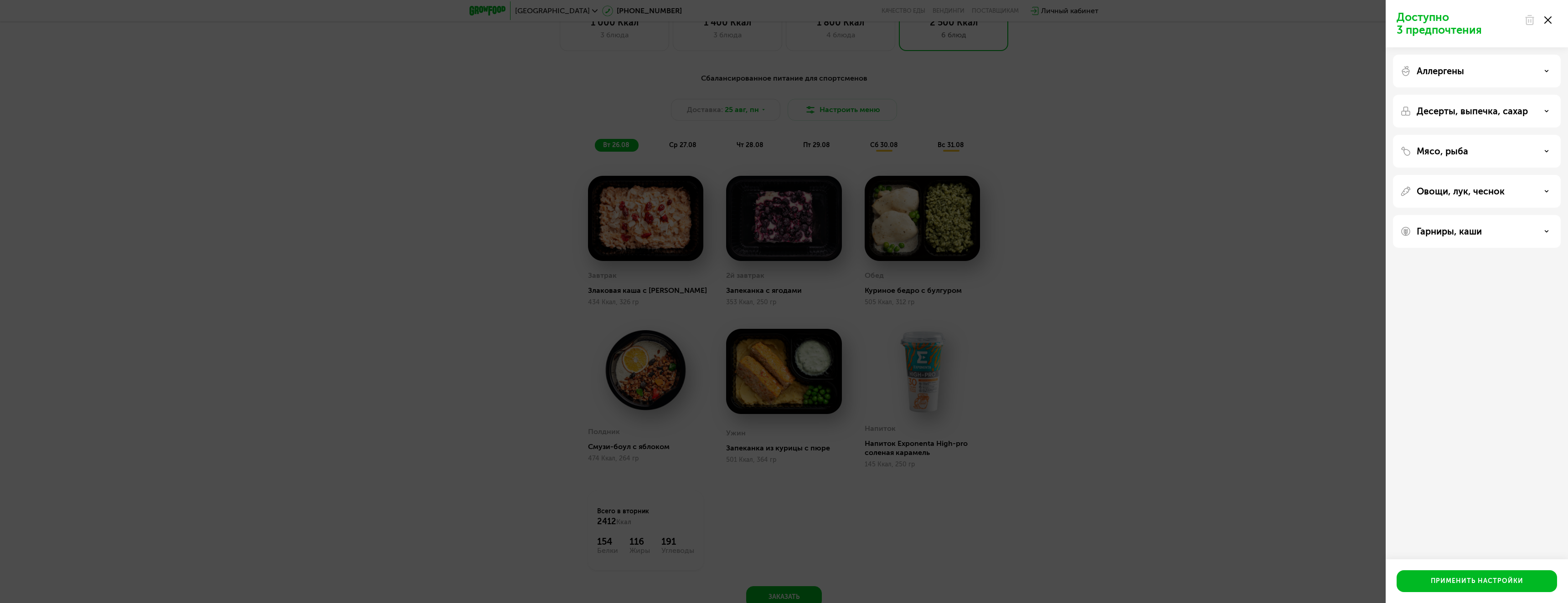
click at [1548, 21] on icon at bounding box center [1548, 20] width 7 height 7
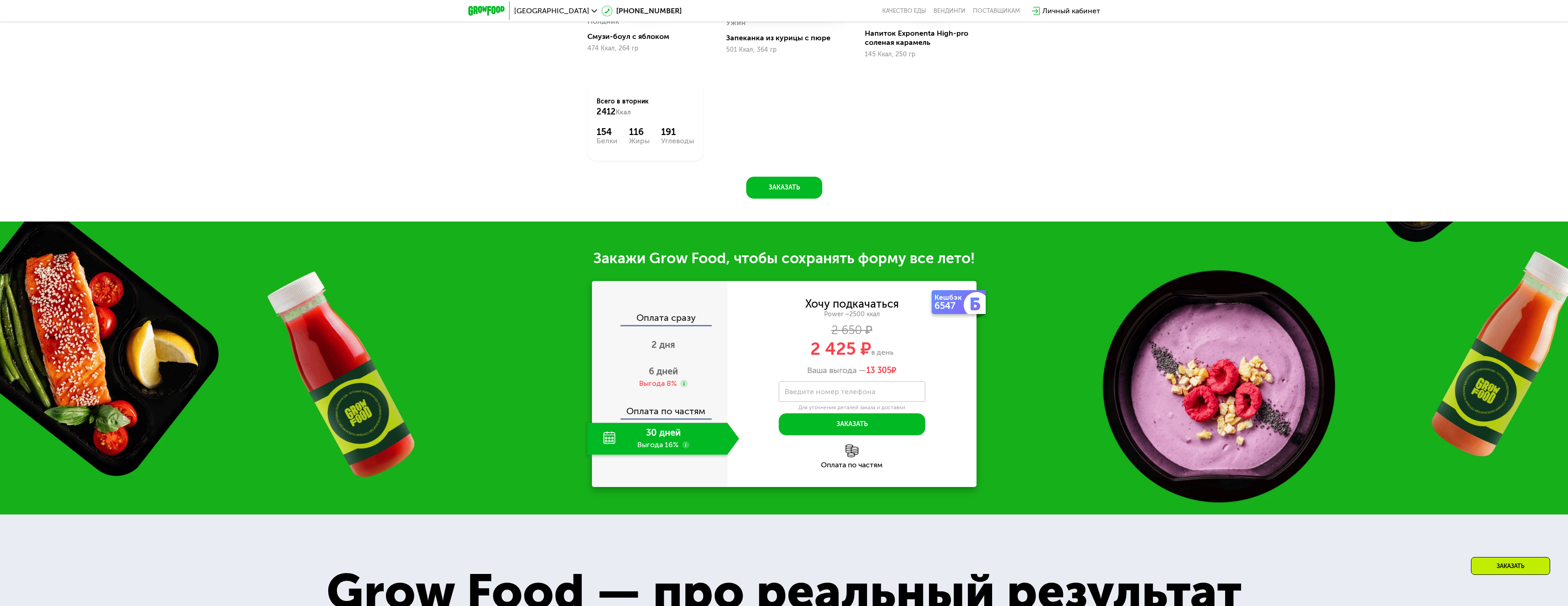
scroll to position [1282, 0]
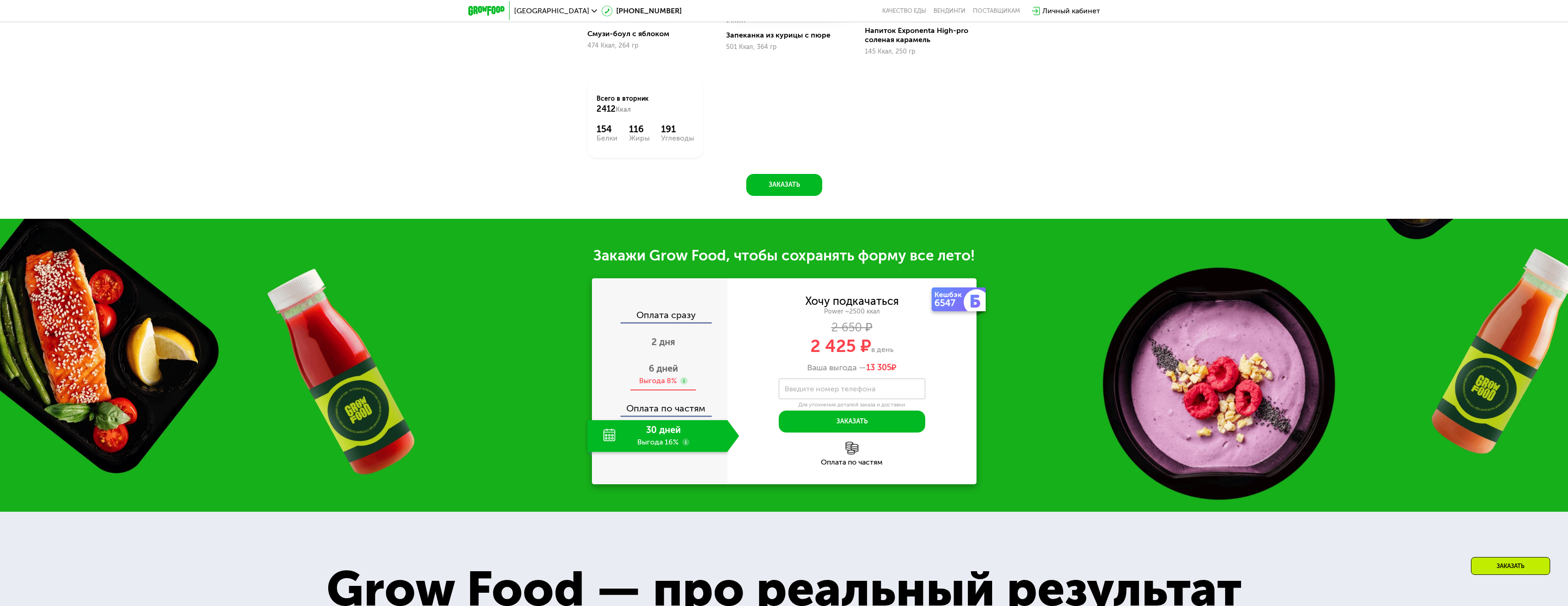
click at [674, 372] on span "6 дней" at bounding box center [663, 369] width 29 height 11
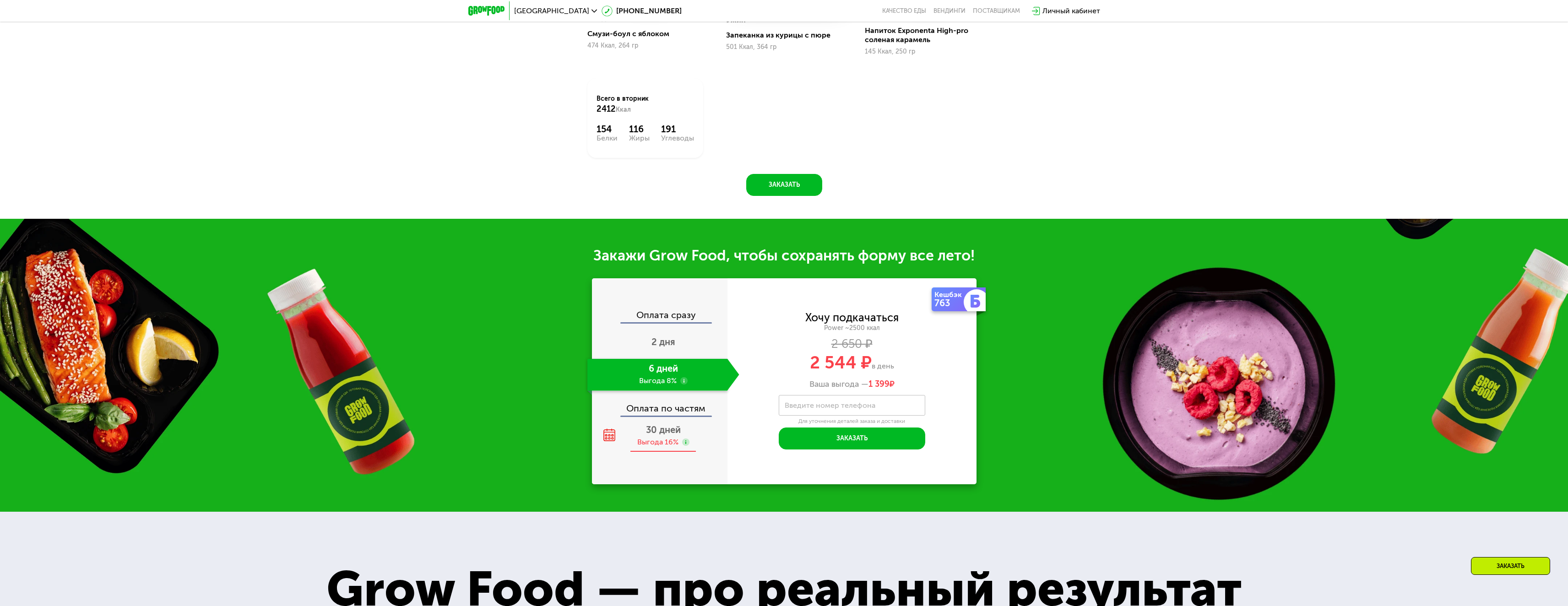
click at [663, 443] on div "Выгода 16%" at bounding box center [657, 442] width 41 height 10
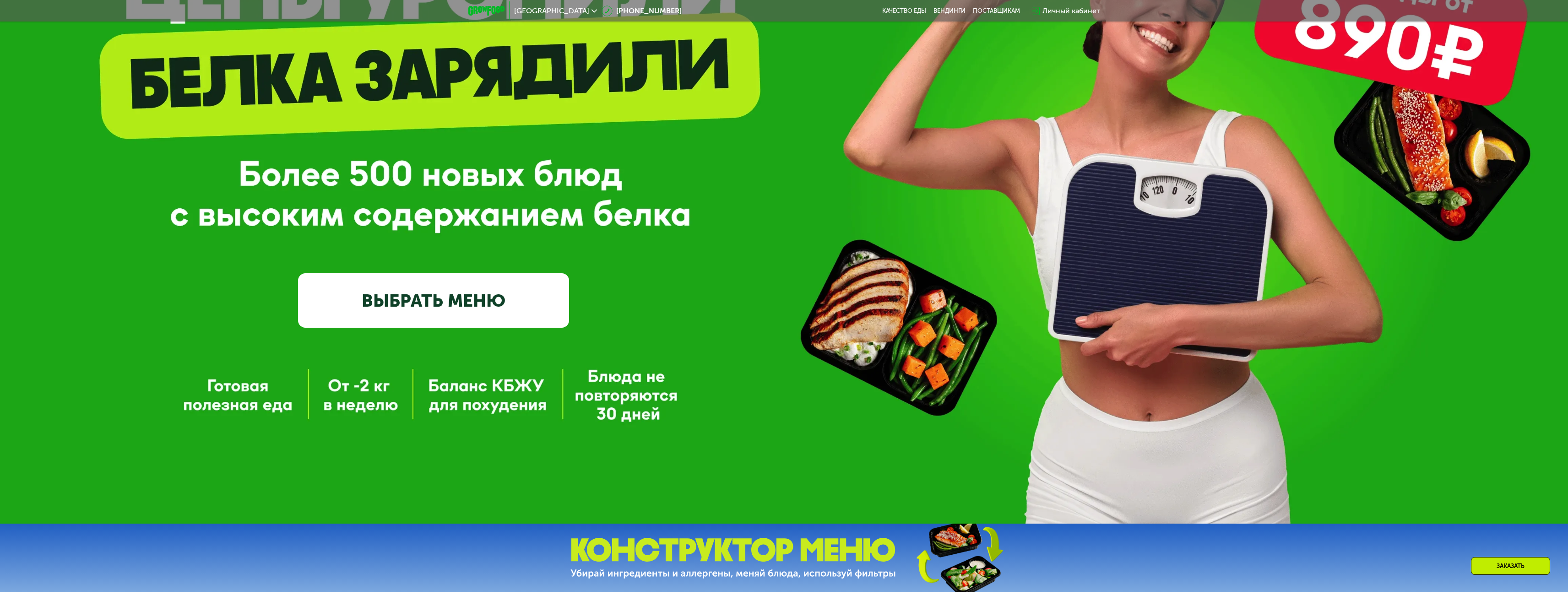
scroll to position [0, 0]
